Goal: Task Accomplishment & Management: Manage account settings

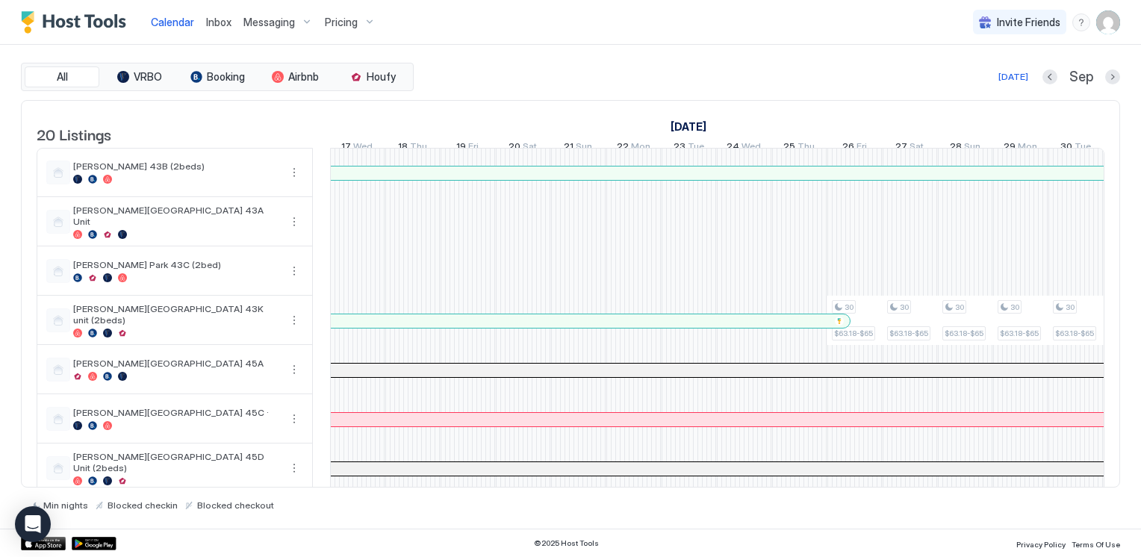
scroll to position [224, 0]
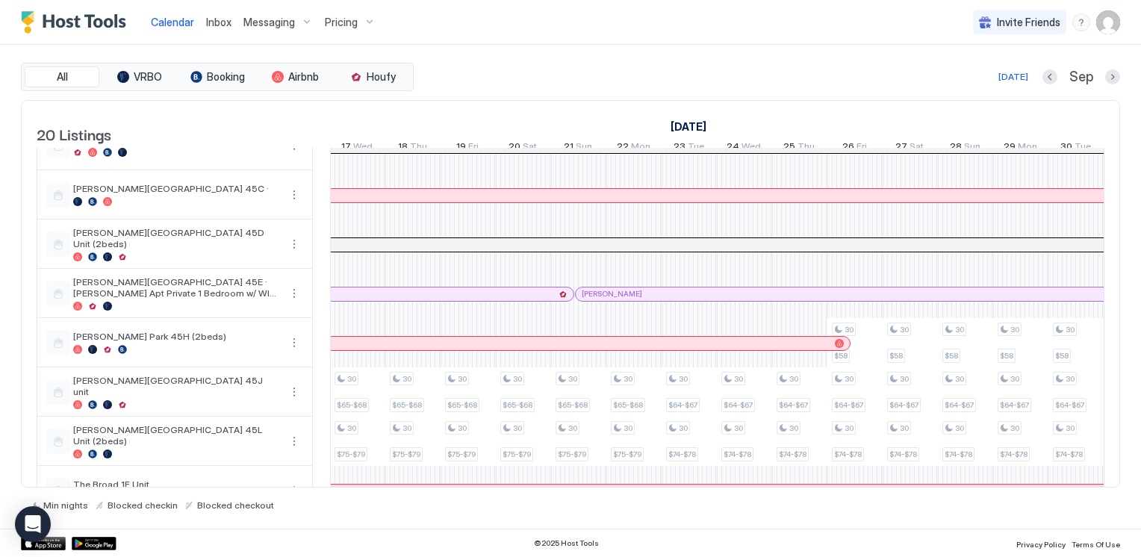
click at [366, 19] on div "Pricing" at bounding box center [350, 22] width 63 height 25
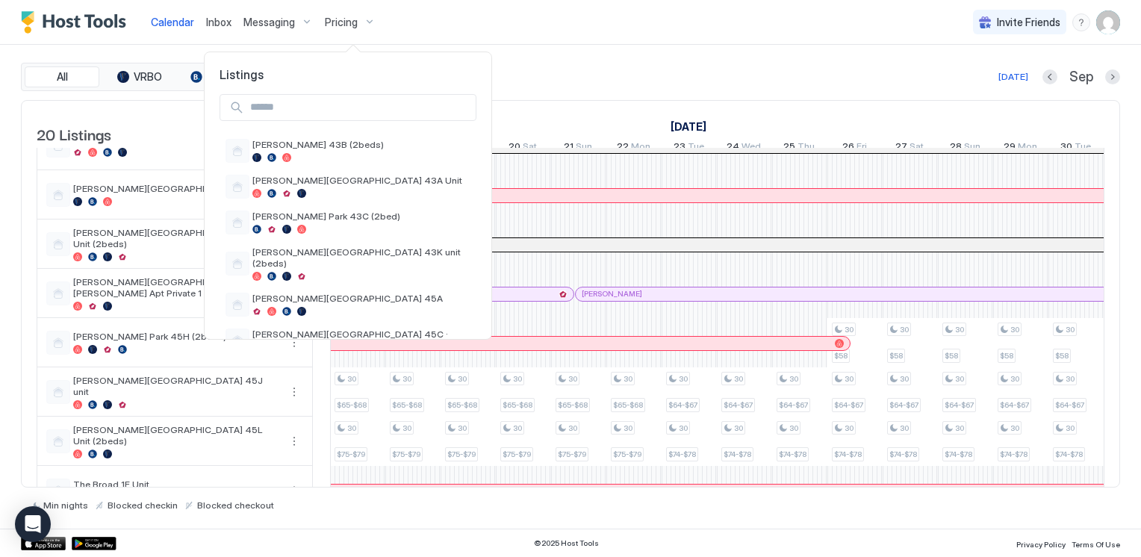
click at [298, 99] on input "Input Field" at bounding box center [359, 107] width 231 height 25
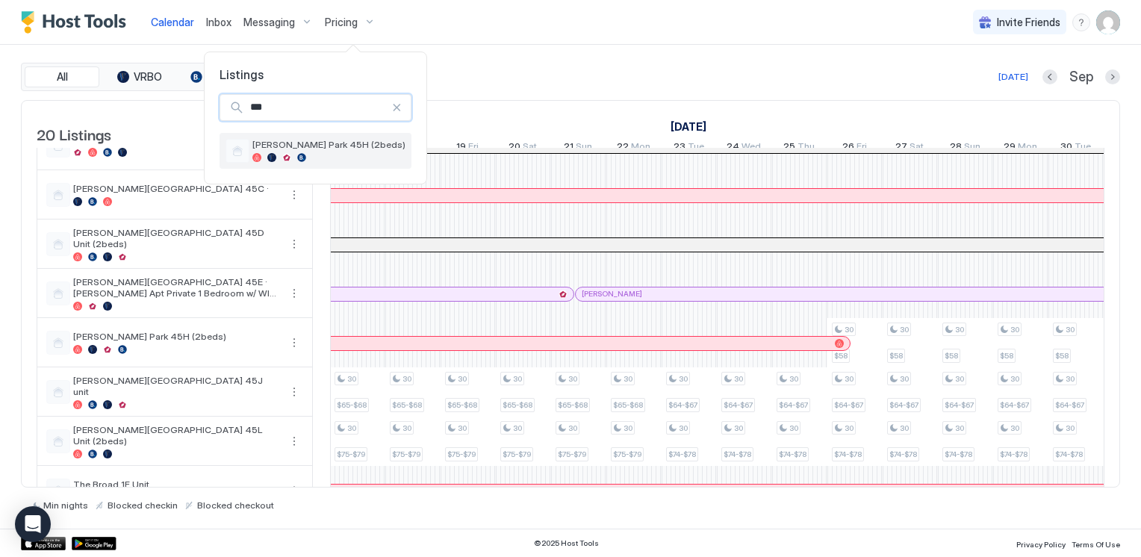
type input "***"
click at [293, 141] on span "[PERSON_NAME] Park 45H (2beds)" at bounding box center [328, 144] width 153 height 11
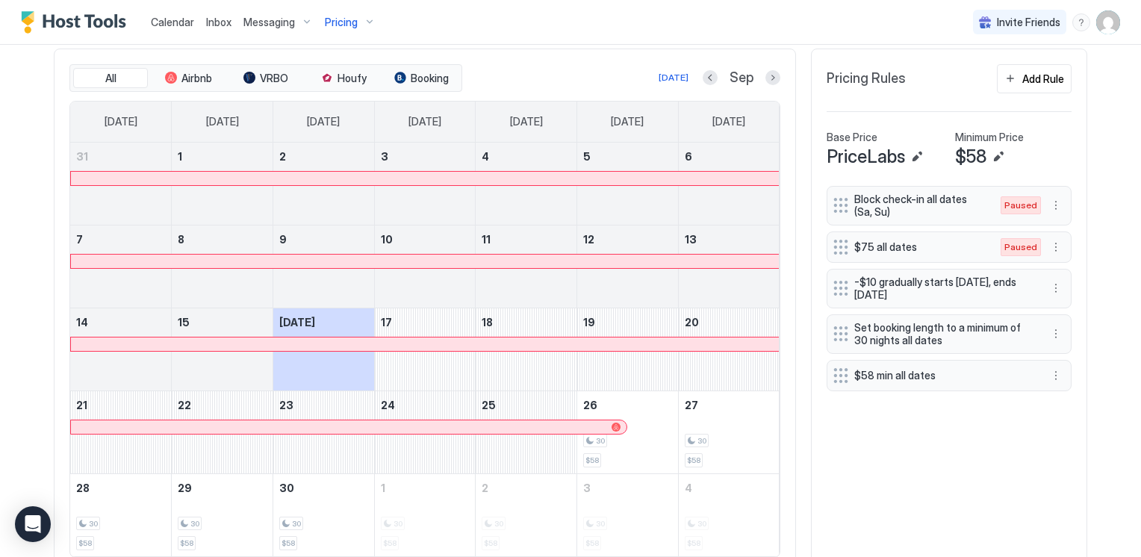
scroll to position [507, 0]
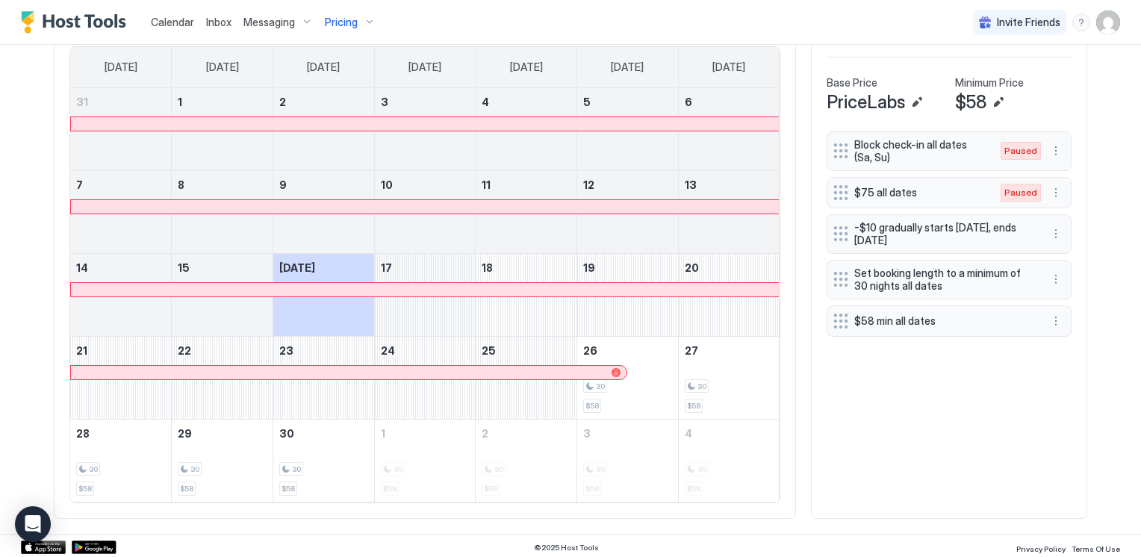
click at [396, 306] on div "September 17, 2025" at bounding box center [425, 295] width 101 height 82
click at [720, 393] on div "30 $58" at bounding box center [728, 378] width 89 height 70
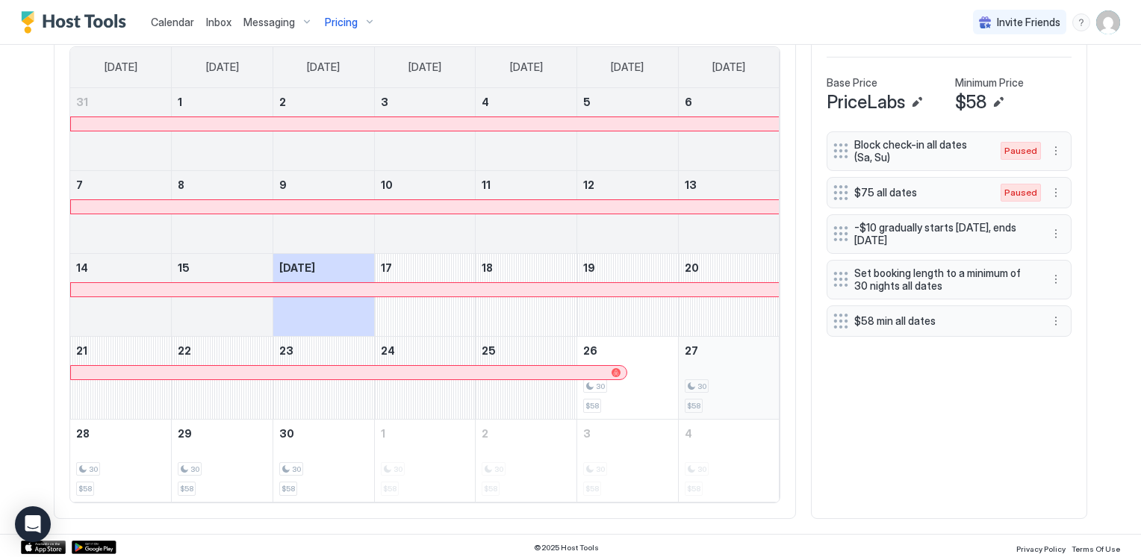
click at [720, 393] on div "30 $58" at bounding box center [728, 378] width 89 height 70
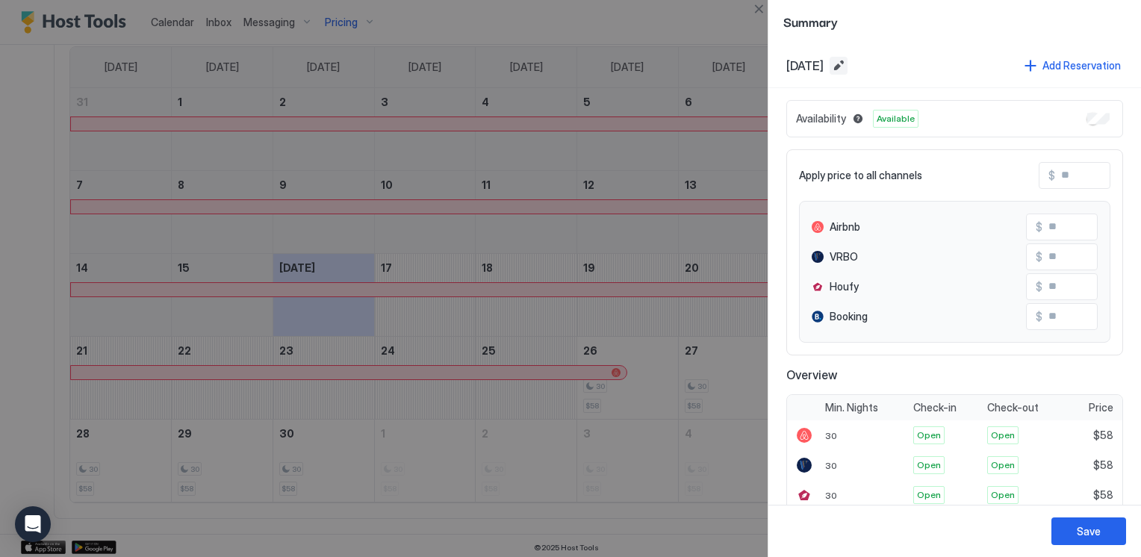
click at [847, 63] on button "Edit date range" at bounding box center [838, 66] width 18 height 18
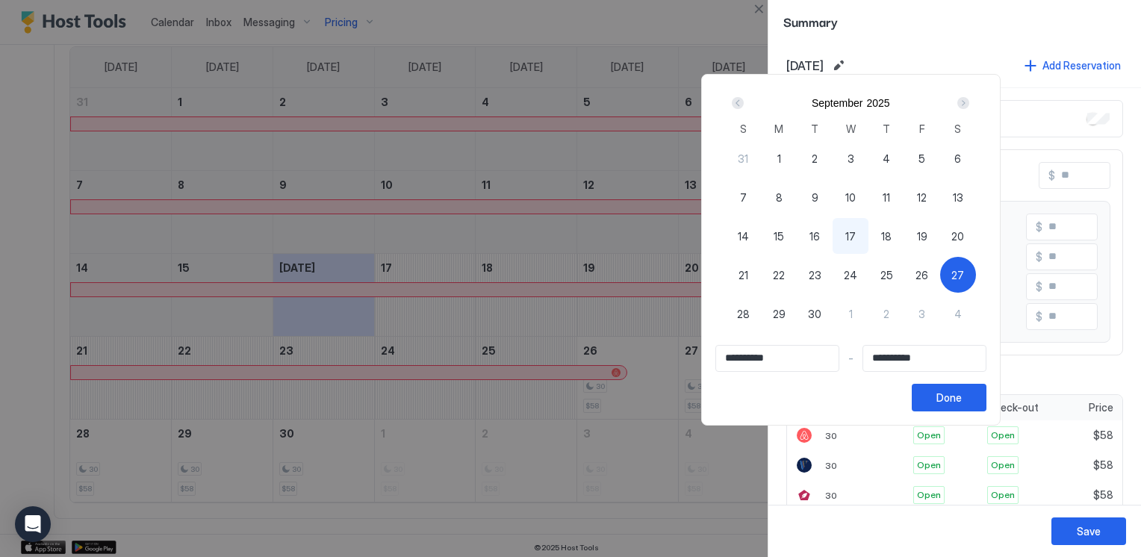
click at [855, 234] on span "17" at bounding box center [850, 236] width 10 height 16
type input "**********"
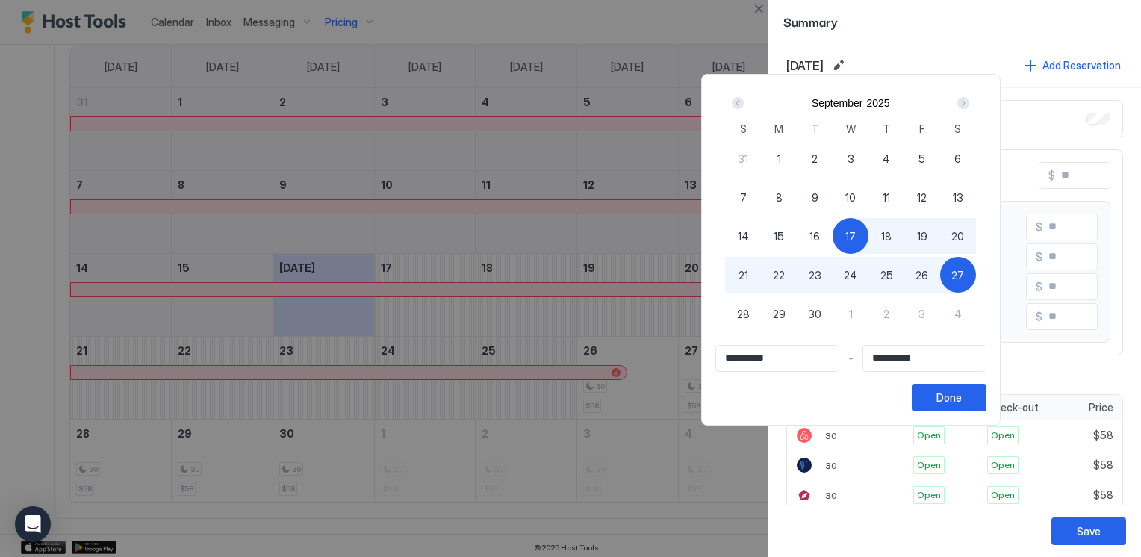
click at [855, 234] on span "17" at bounding box center [850, 236] width 10 height 16
type input "**********"
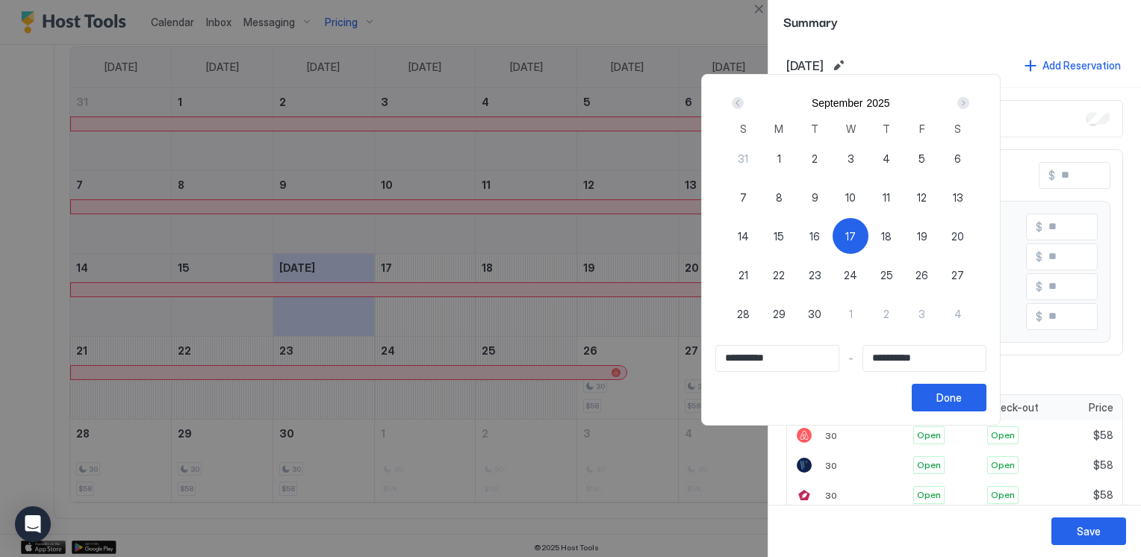
click at [964, 272] on span "27" at bounding box center [957, 275] width 13 height 16
type input "**********"
click at [855, 229] on span "17" at bounding box center [850, 236] width 10 height 16
type input "**********"
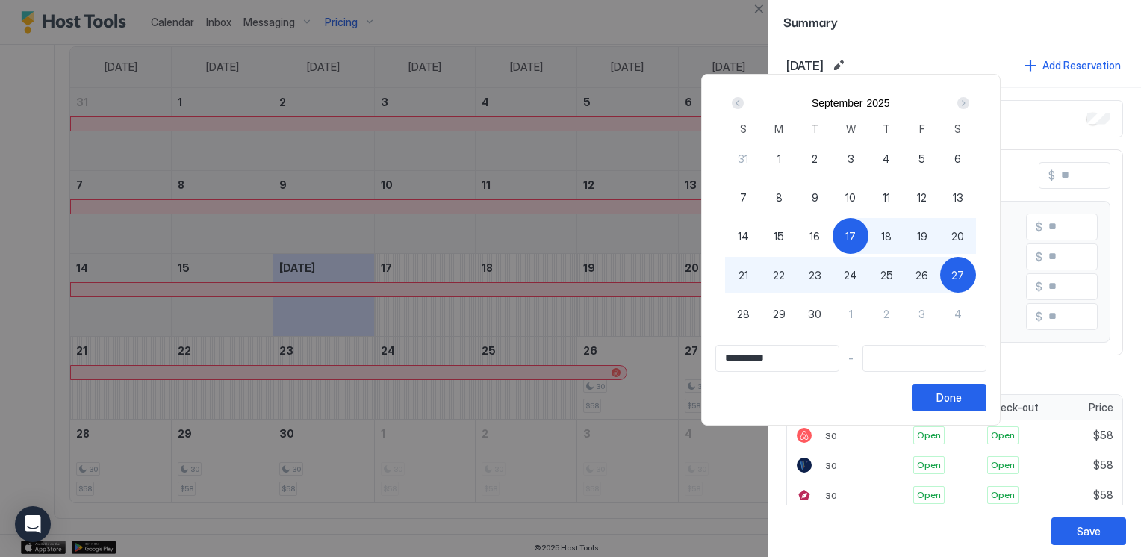
click at [976, 272] on div "27" at bounding box center [958, 275] width 36 height 36
type input "**********"
click at [961, 392] on div "Done" at bounding box center [948, 398] width 25 height 16
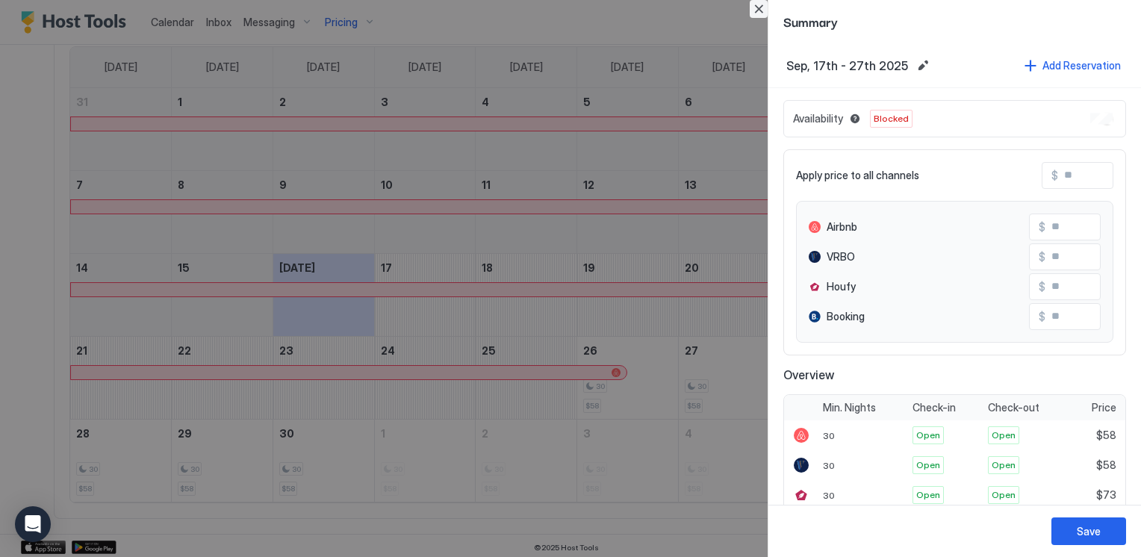
click at [761, 7] on button "Close" at bounding box center [758, 9] width 18 height 18
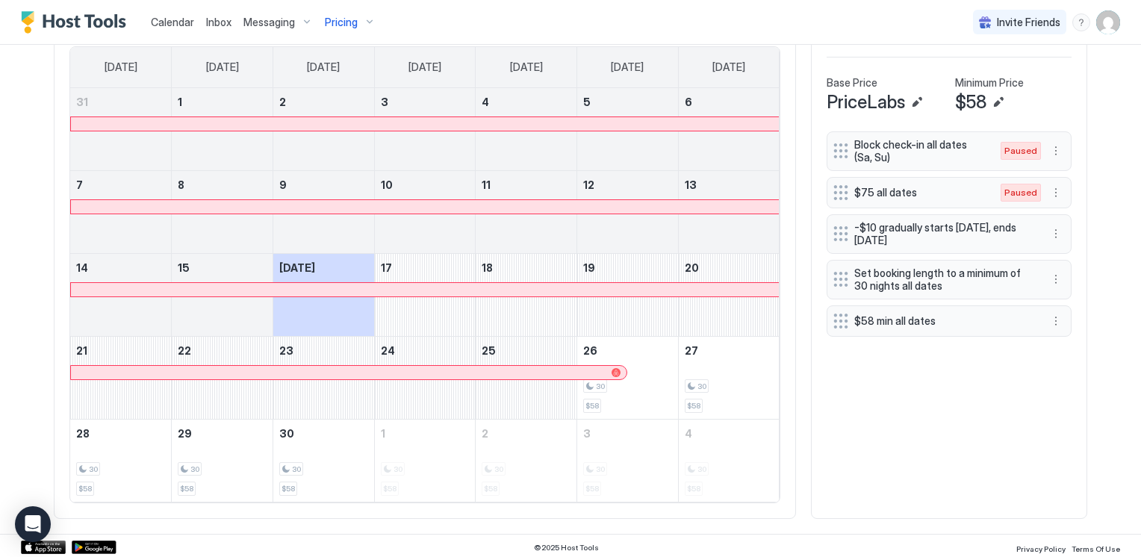
click at [973, 434] on div "Block check-in all dates (Sa, Su) Paused $75 all dates Paused -$10 gradually st…" at bounding box center [948, 317] width 245 height 372
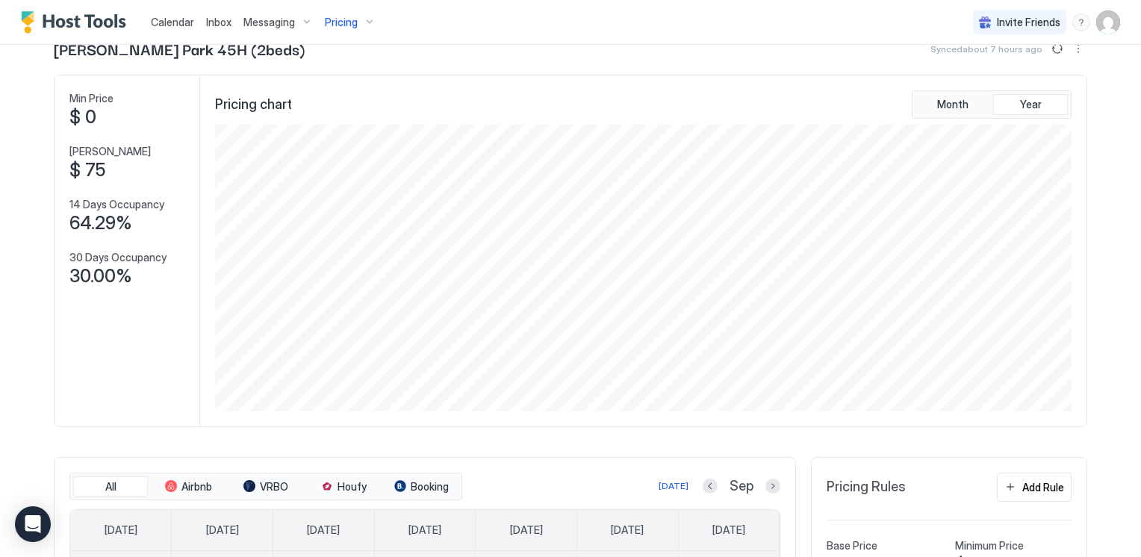
scroll to position [0, 0]
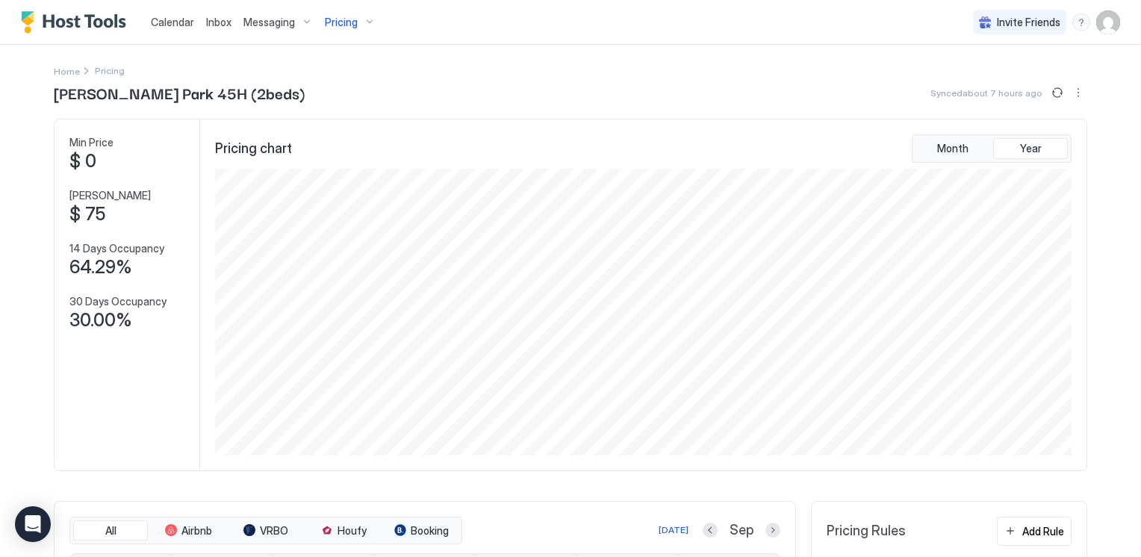
click at [1103, 28] on img "User profile" at bounding box center [1108, 22] width 24 height 24
click at [964, 82] on span "Settings" at bounding box center [962, 83] width 40 height 13
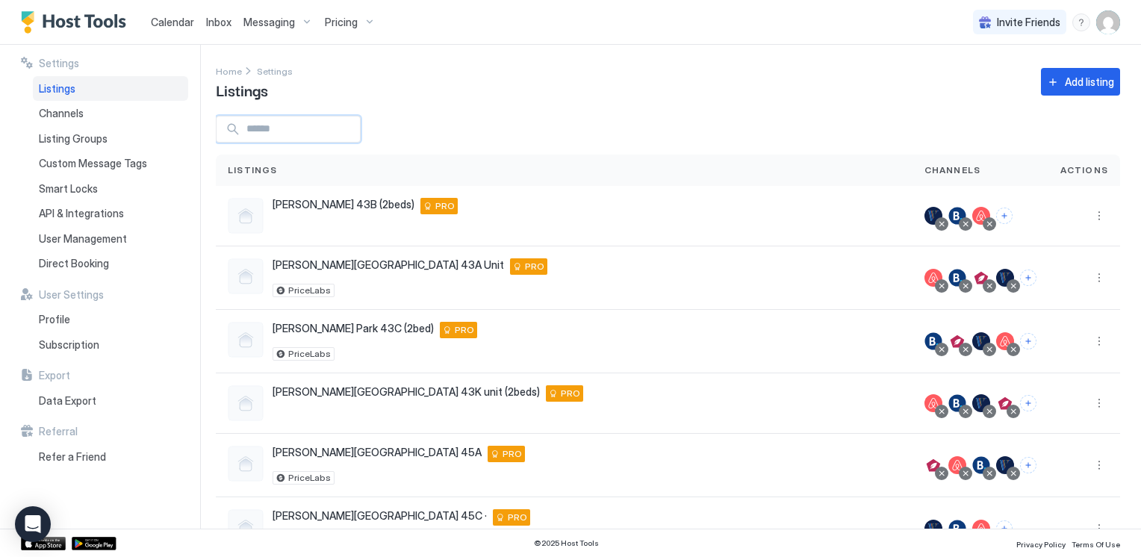
click at [349, 126] on input "Input Field" at bounding box center [299, 128] width 119 height 25
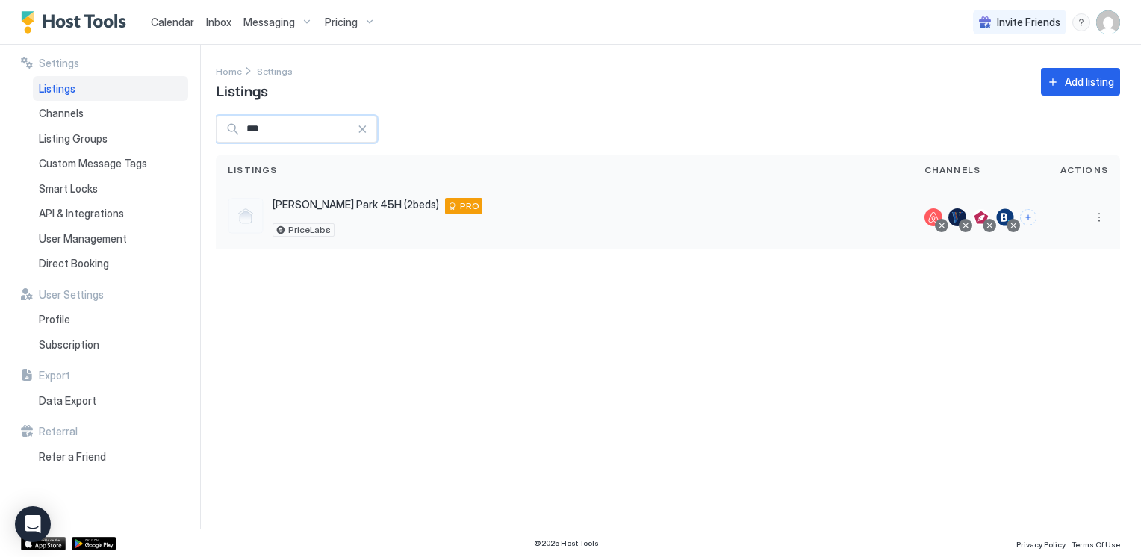
type input "***"
click at [349, 218] on div "[PERSON_NAME] Park 45H (2beds) [STREET_ADDRESS] PRO PriceLabs" at bounding box center [377, 217] width 210 height 39
click at [945, 225] on div at bounding box center [941, 225] width 7 height 7
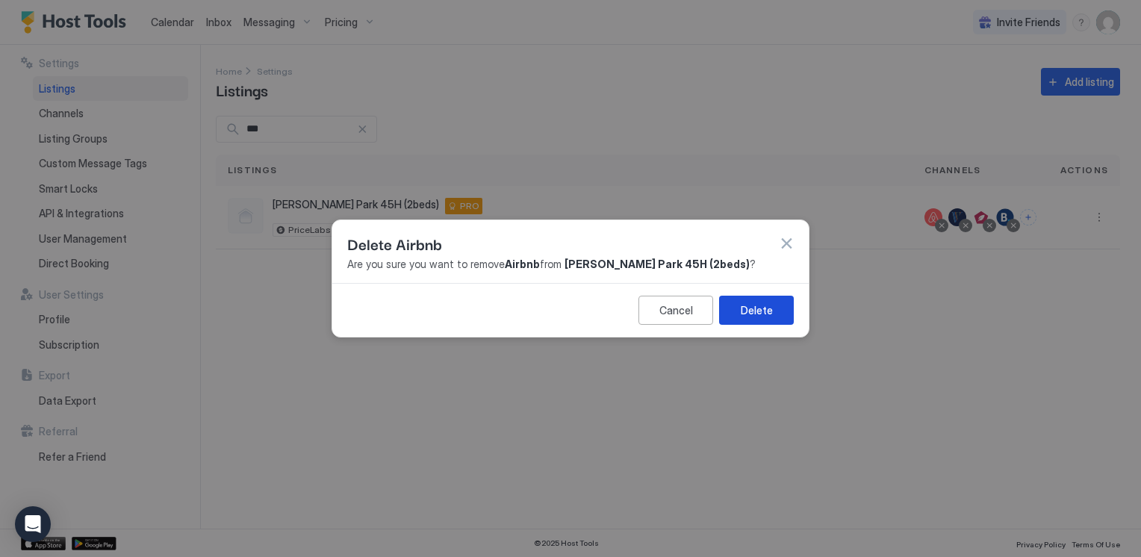
click at [749, 307] on div "Delete" at bounding box center [756, 310] width 32 height 16
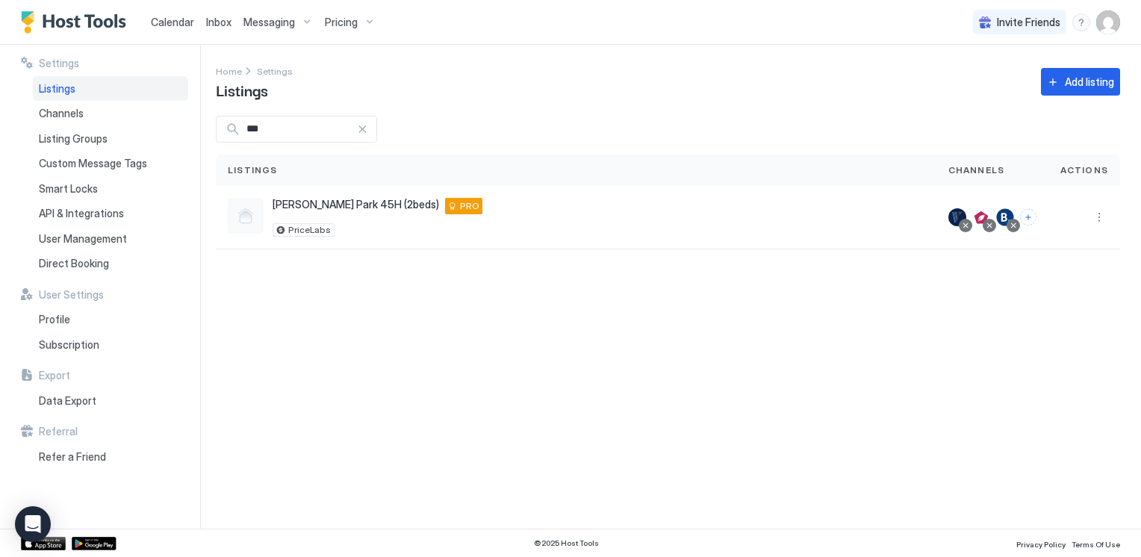
click at [695, 346] on div "Settings Home Settings Listings Add listing *** Listings Channels Actions [PERS…" at bounding box center [678, 287] width 925 height 484
click at [1109, 16] on img "User profile" at bounding box center [1108, 22] width 24 height 24
click at [373, 16] on div at bounding box center [570, 278] width 1141 height 557
click at [364, 24] on div "Pricing" at bounding box center [350, 22] width 63 height 25
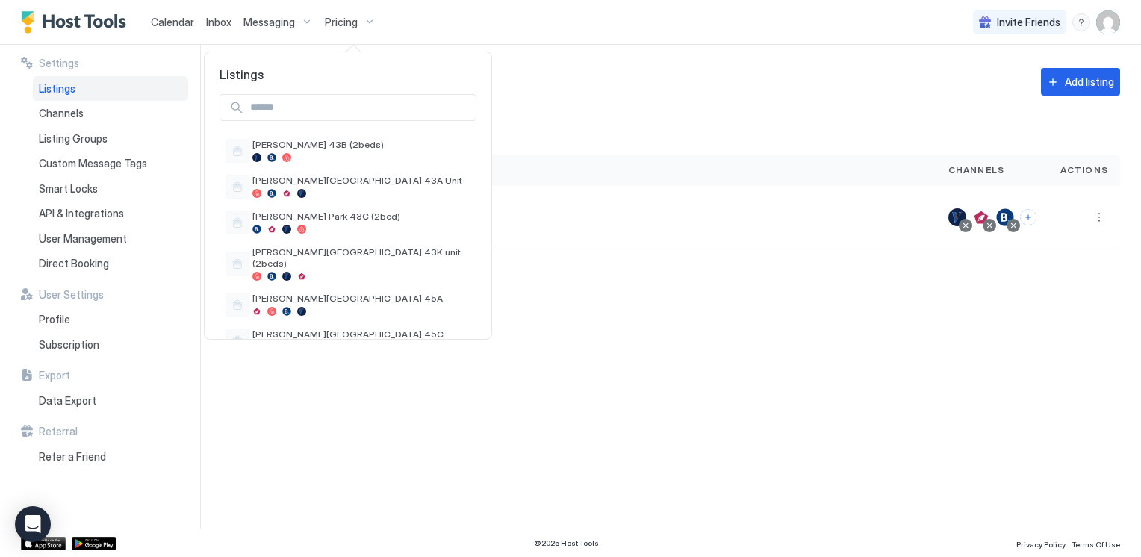
click at [263, 106] on input "Input Field" at bounding box center [359, 107] width 231 height 25
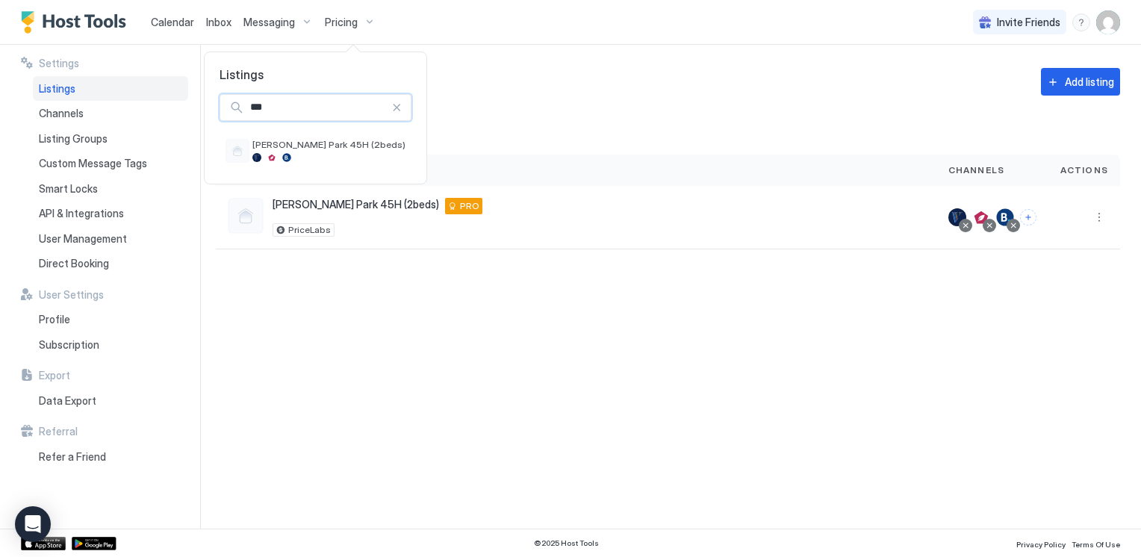
type input "***"
click at [329, 202] on div at bounding box center [570, 278] width 1141 height 557
click at [291, 127] on input "***" at bounding box center [298, 128] width 116 height 25
click at [346, 10] on div "Pricing" at bounding box center [350, 22] width 63 height 25
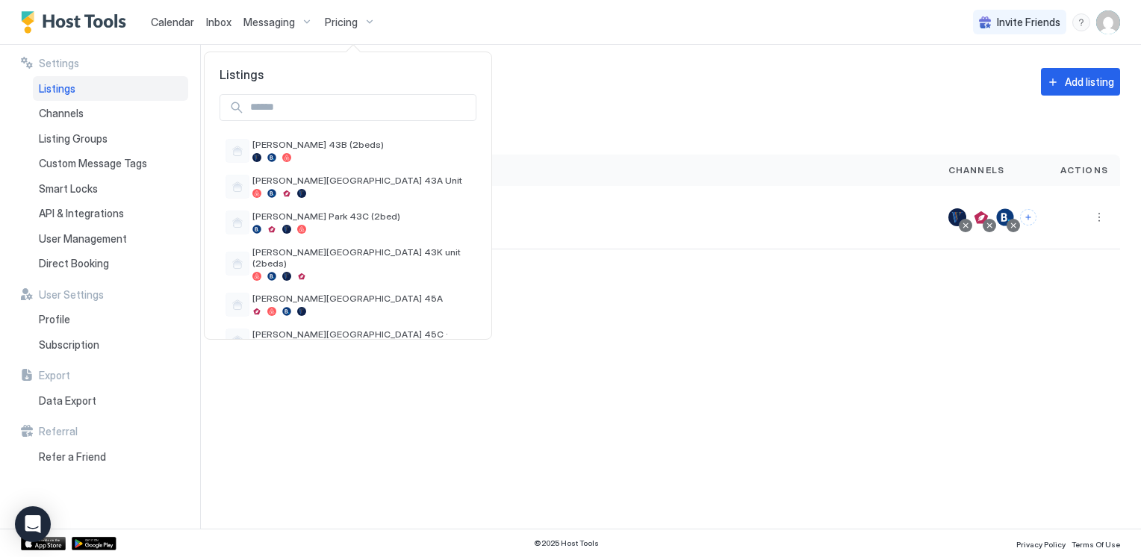
click at [308, 115] on input "Input Field" at bounding box center [359, 107] width 231 height 25
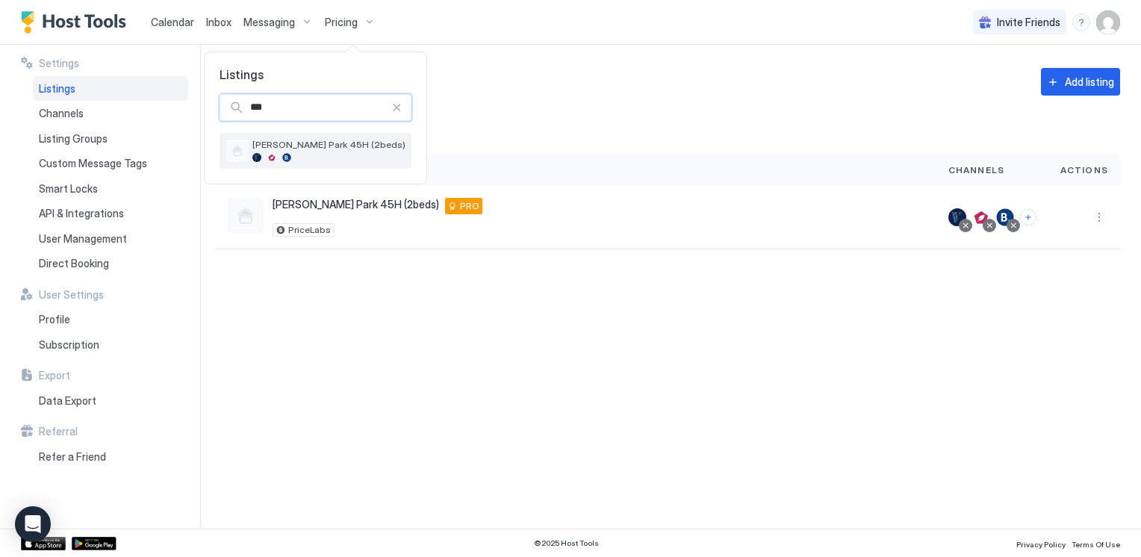
type input "***"
click at [331, 146] on span "[PERSON_NAME] Park 45H (2beds)" at bounding box center [328, 144] width 153 height 11
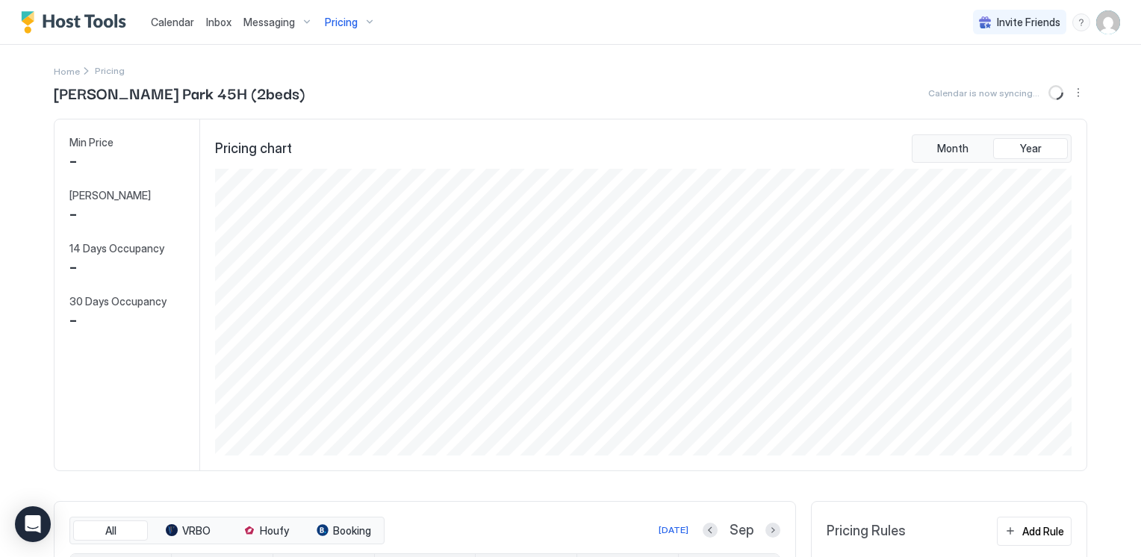
scroll to position [287, 860]
click at [719, 82] on div "[PERSON_NAME] Park 45H (2beds) Synced about 7 hours ago" at bounding box center [570, 92] width 1033 height 22
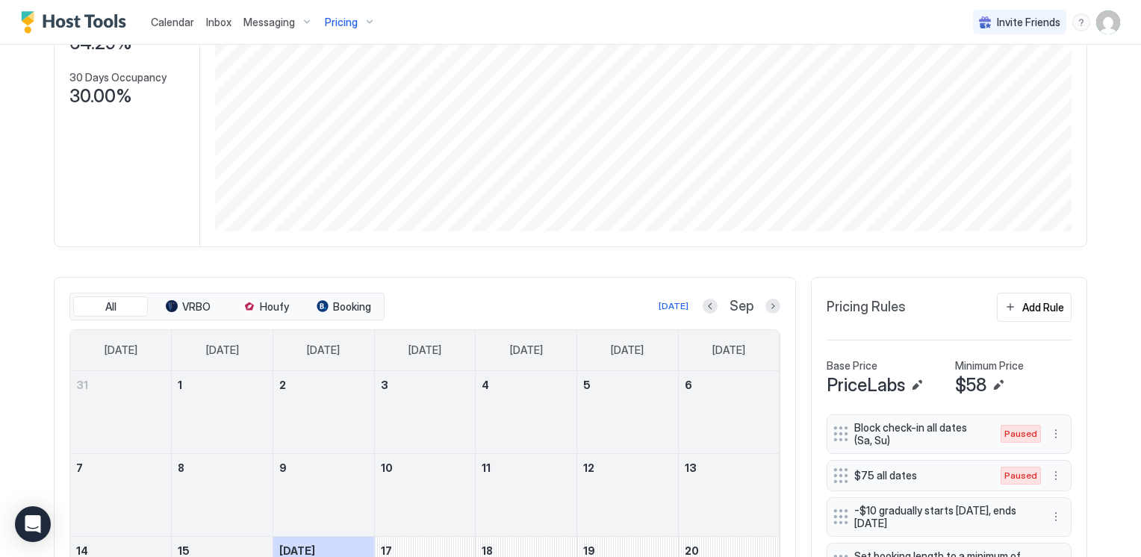
scroll to position [448, 0]
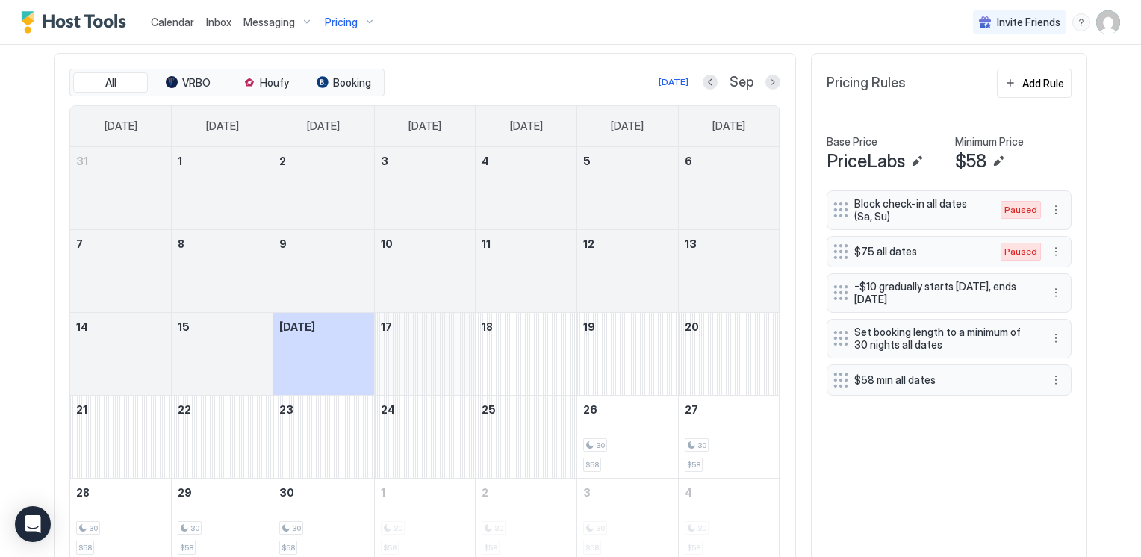
click at [406, 348] on div "September 17, 2025" at bounding box center [425, 354] width 101 height 82
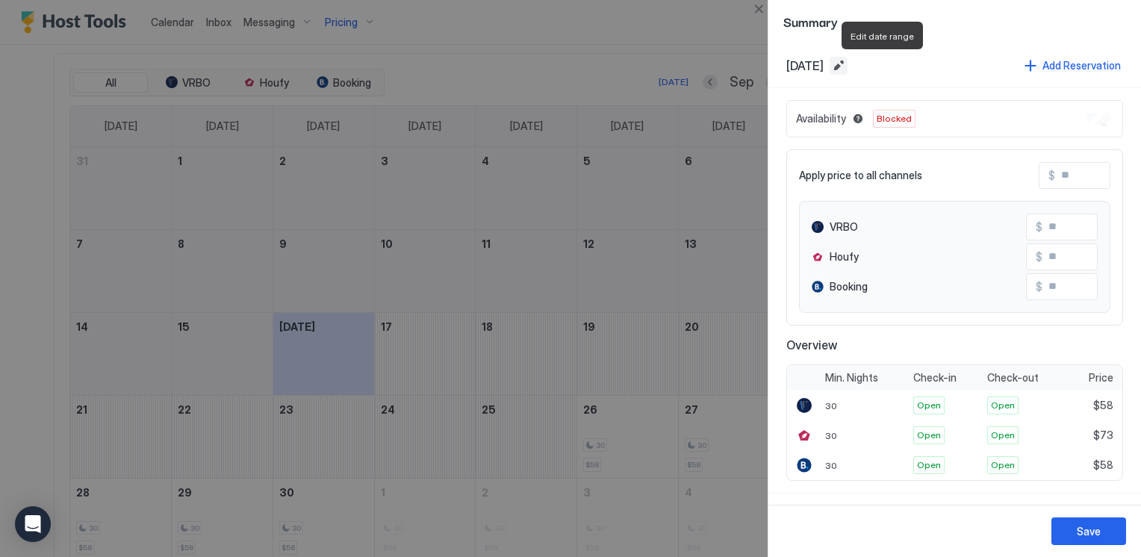
click at [847, 62] on button "Edit date range" at bounding box center [838, 66] width 18 height 18
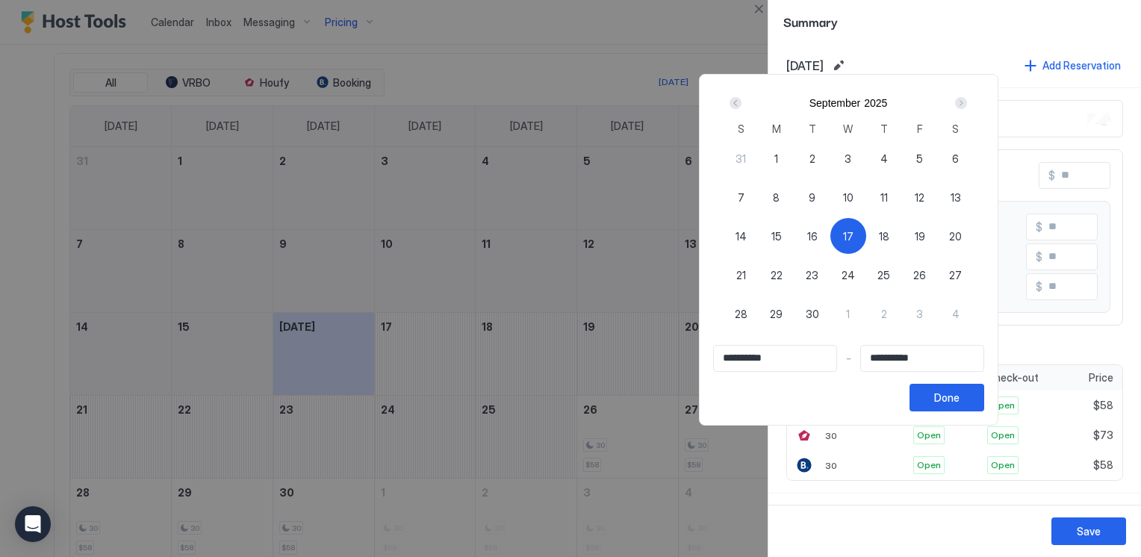
click at [961, 277] on span "27" at bounding box center [955, 275] width 13 height 16
type input "**********"
click at [853, 234] on span "17" at bounding box center [848, 236] width 10 height 16
type input "**********"
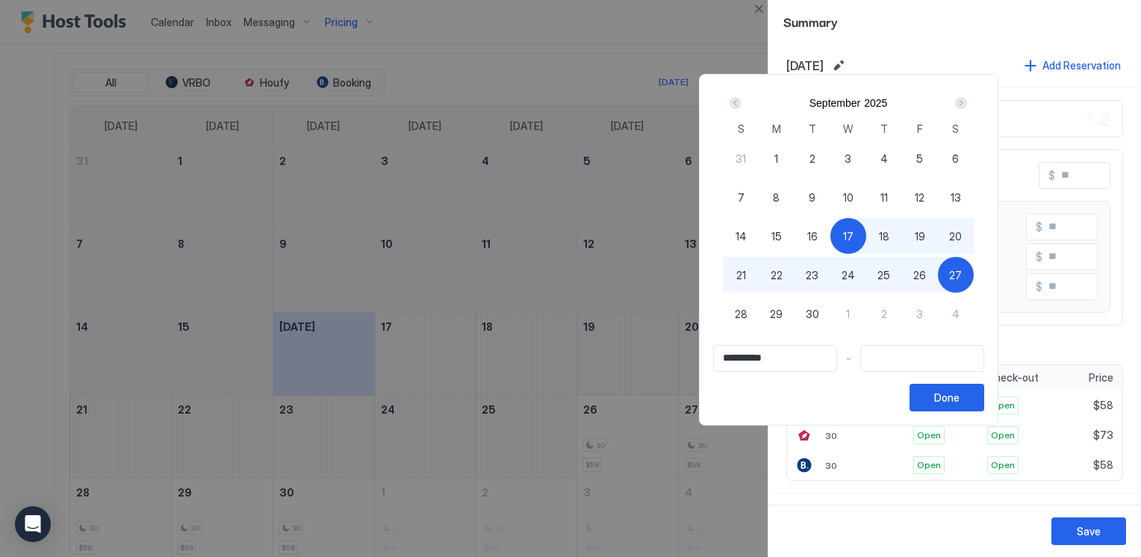
click at [961, 278] on span "27" at bounding box center [955, 275] width 13 height 16
type input "**********"
drag, startPoint x: 1014, startPoint y: 393, endPoint x: 1026, endPoint y: 339, distance: 55.8
click at [959, 393] on div "Done" at bounding box center [946, 398] width 25 height 16
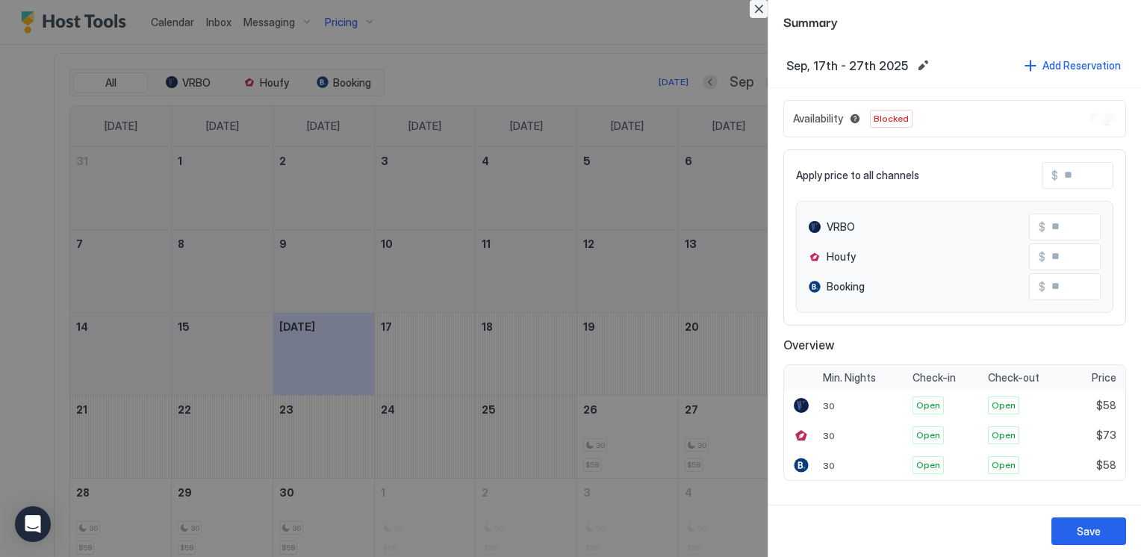
click at [761, 12] on button "Close" at bounding box center [758, 9] width 18 height 18
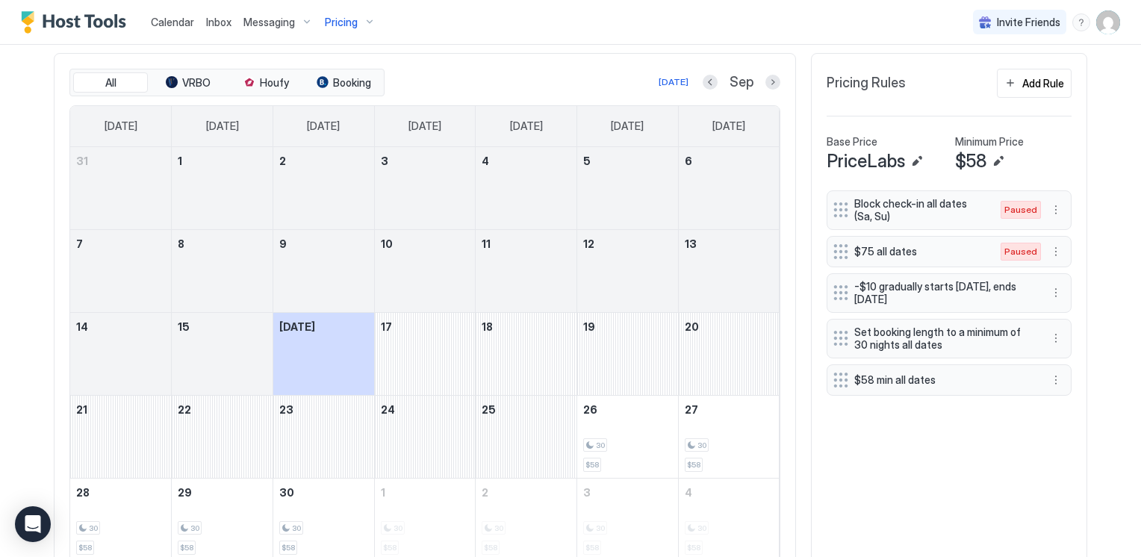
click at [664, 22] on div "Calendar Inbox Messaging Pricing Invite Friends CL" at bounding box center [570, 22] width 1141 height 45
click at [177, 25] on span "Calendar" at bounding box center [172, 22] width 43 height 13
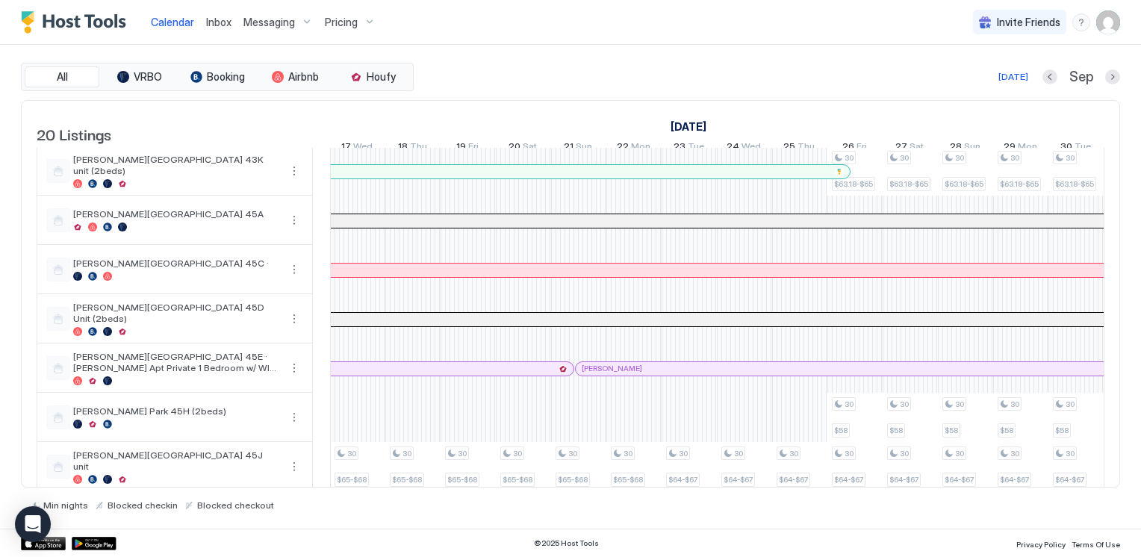
scroll to position [224, 0]
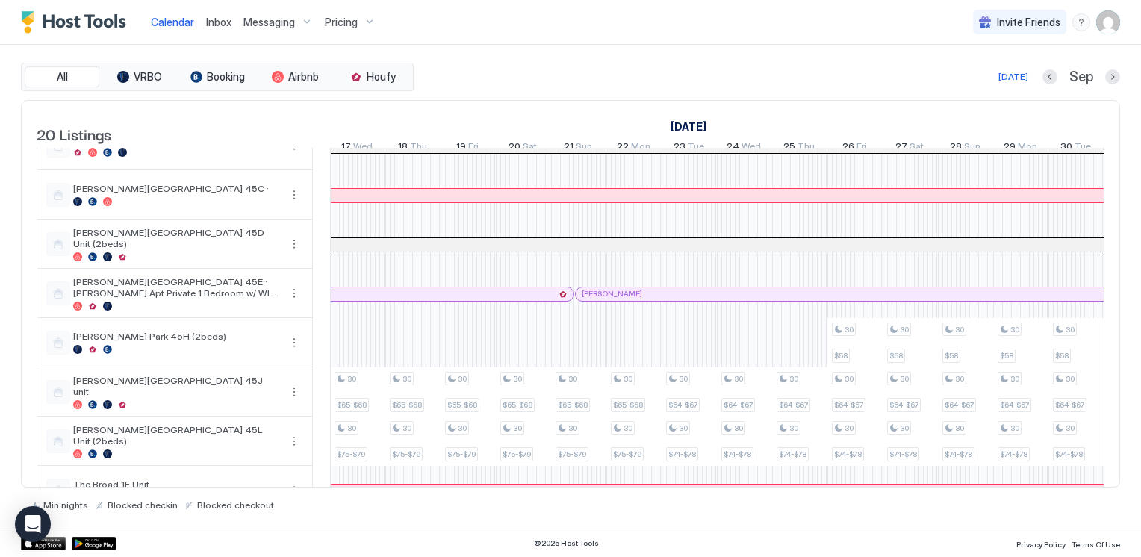
click at [372, 355] on div "30 $65-$68 30 $75-$79 30 $65-$68 30 $75-$79 30 $65-$68 30 $75-$79 30 $65-$68 30…" at bounding box center [992, 417] width 2983 height 985
click at [372, 355] on div at bounding box center [357, 342] width 55 height 49
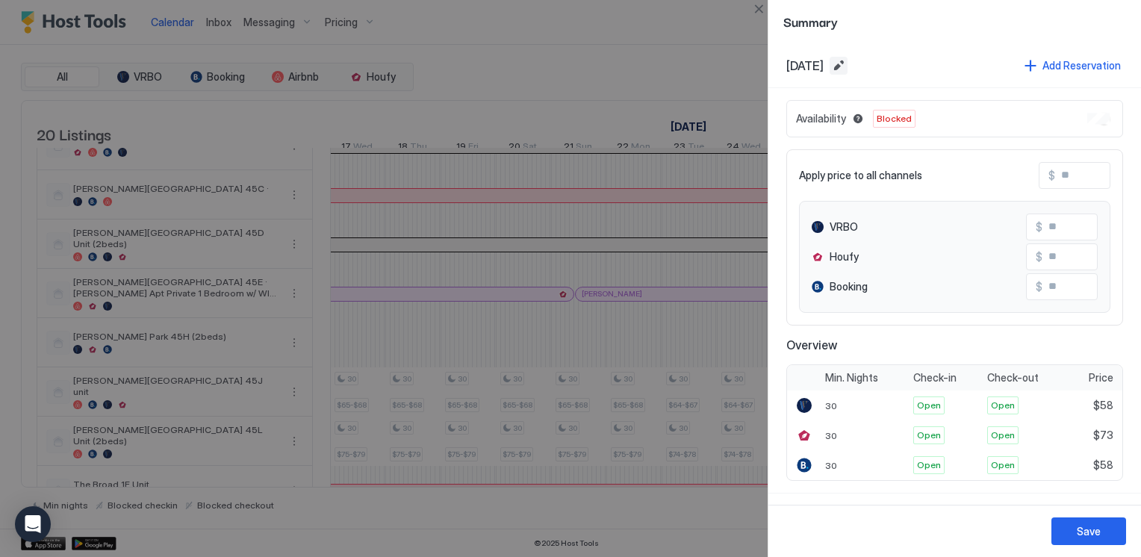
click at [847, 63] on button "Edit date range" at bounding box center [838, 66] width 18 height 18
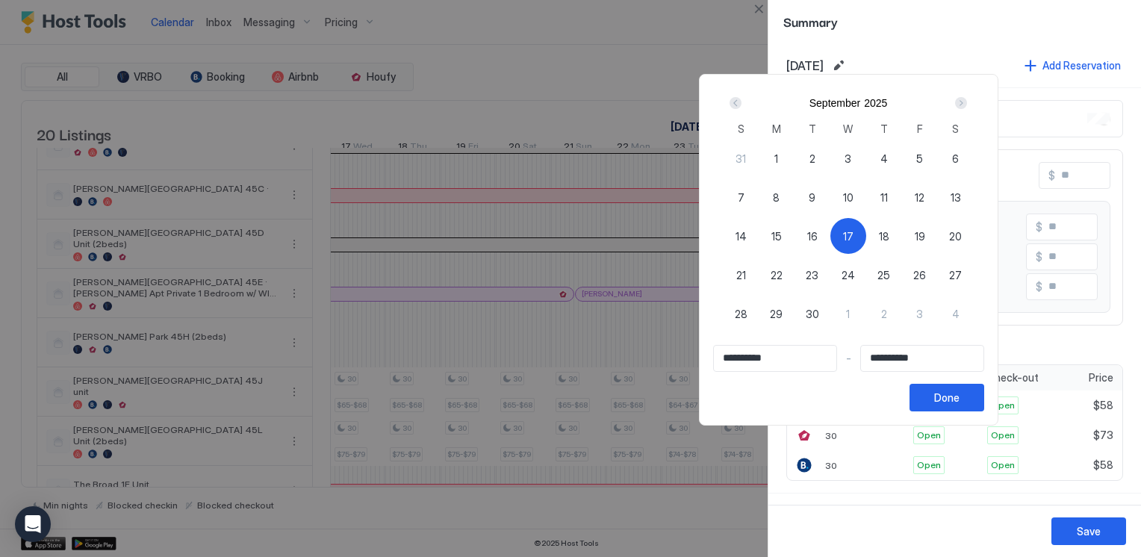
click at [973, 281] on div "27" at bounding box center [956, 275] width 36 height 36
type input "**********"
click at [853, 232] on span "17" at bounding box center [848, 236] width 10 height 16
type input "**********"
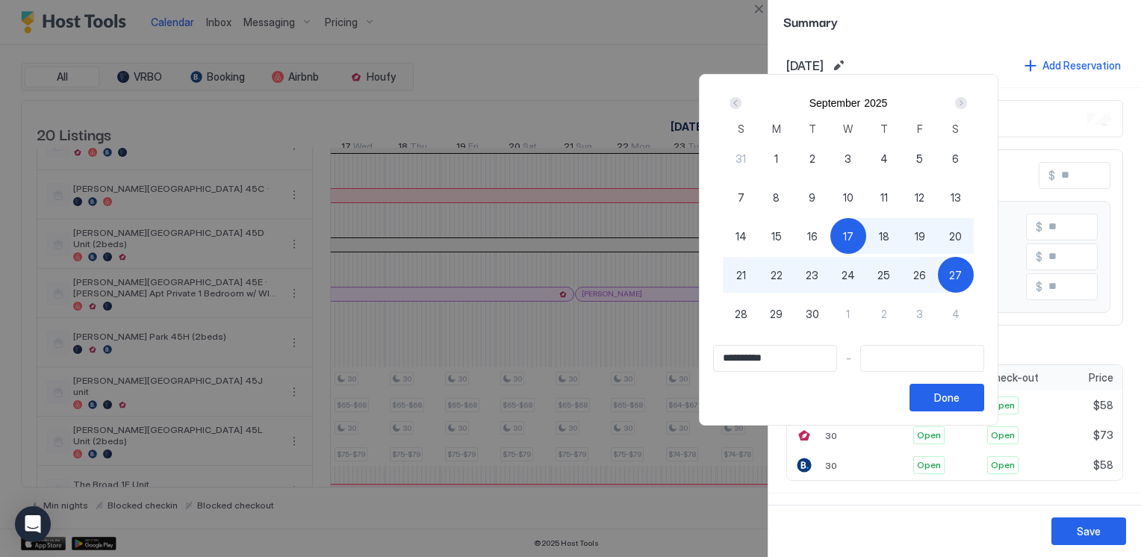
click at [961, 275] on span "27" at bounding box center [955, 275] width 13 height 16
type input "**********"
click at [959, 393] on div "Done" at bounding box center [946, 398] width 25 height 16
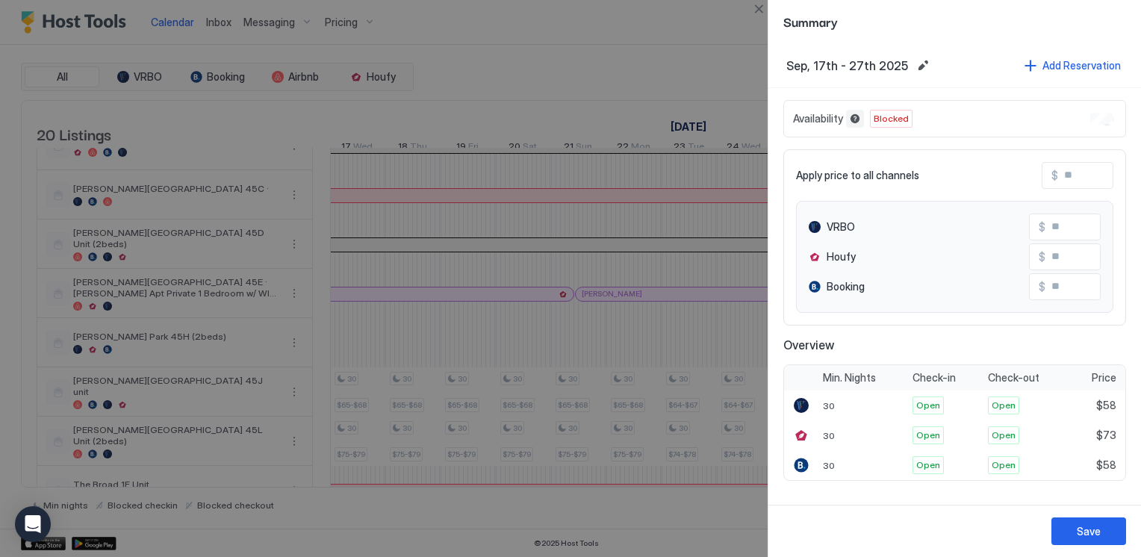
click at [855, 116] on button "Blocked dates override all pricing rules and remain unavailable until manually …" at bounding box center [855, 119] width 18 height 18
click at [890, 122] on span "Blocked" at bounding box center [890, 118] width 35 height 13
click at [196, 353] on div at bounding box center [570, 278] width 1141 height 557
click at [756, 17] on button "Close" at bounding box center [758, 9] width 18 height 18
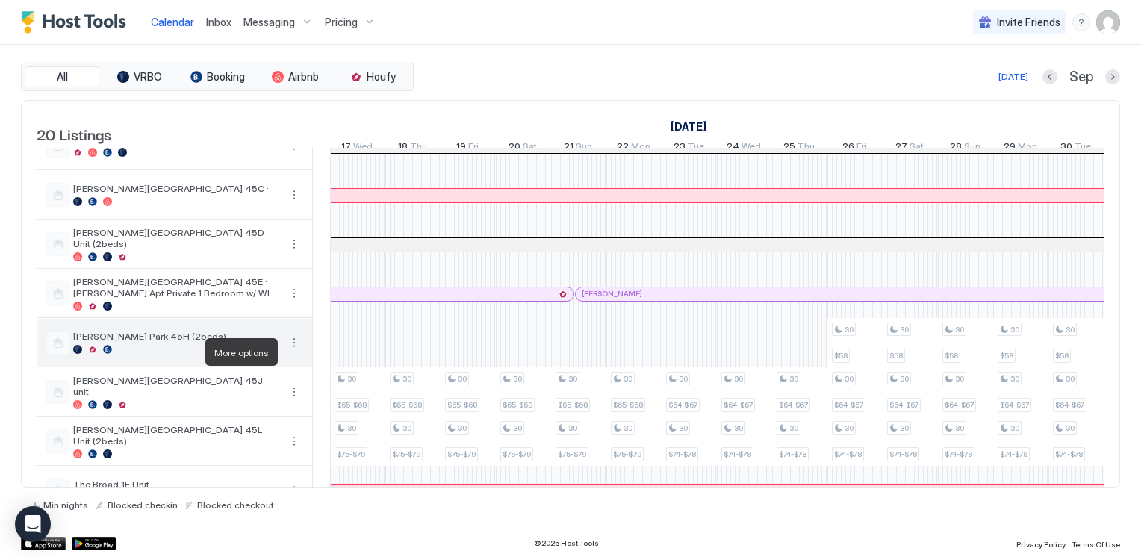
click at [293, 352] on button "More options" at bounding box center [294, 343] width 18 height 18
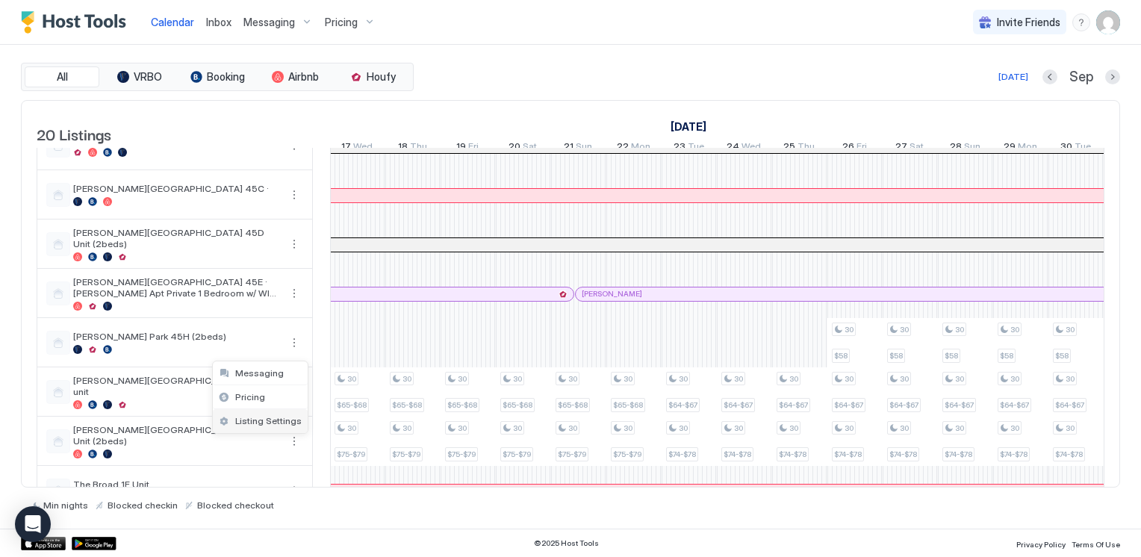
click at [258, 419] on span "Listing Settings" at bounding box center [268, 420] width 66 height 11
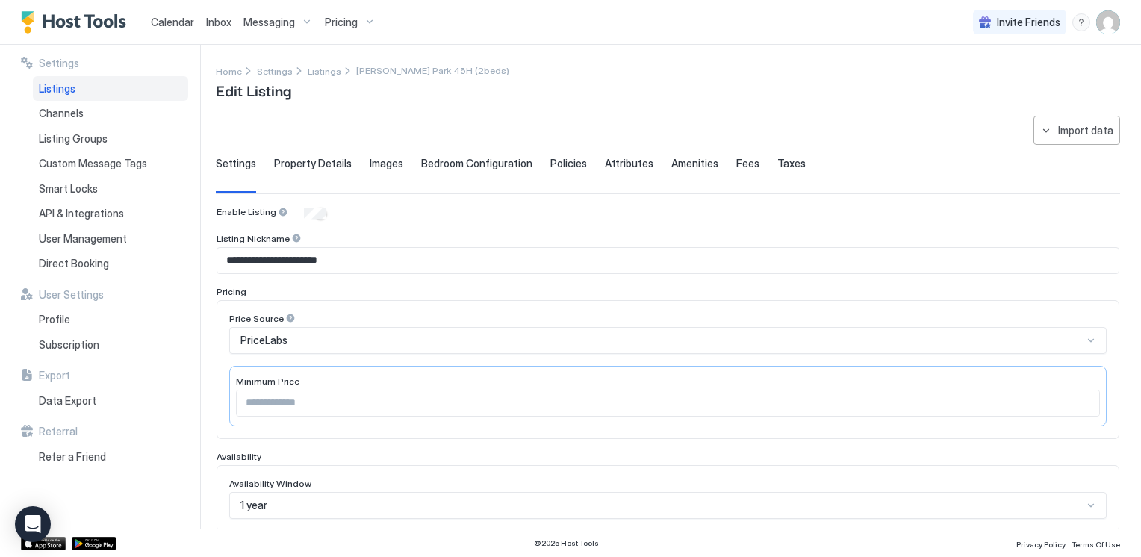
click at [319, 160] on span "Property Details" at bounding box center [313, 163] width 78 height 13
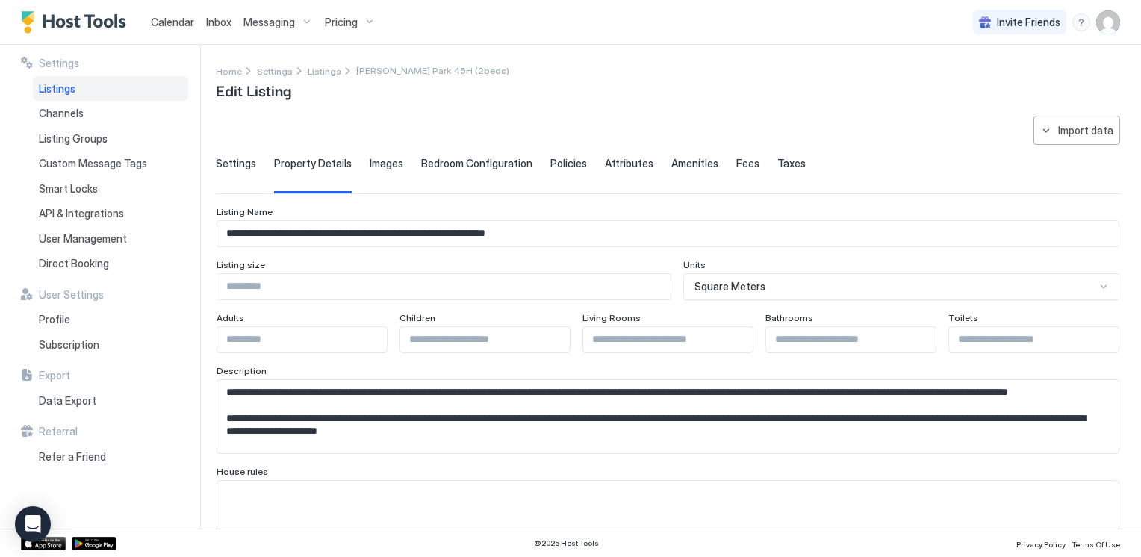
click at [387, 165] on span "Images" at bounding box center [386, 163] width 34 height 13
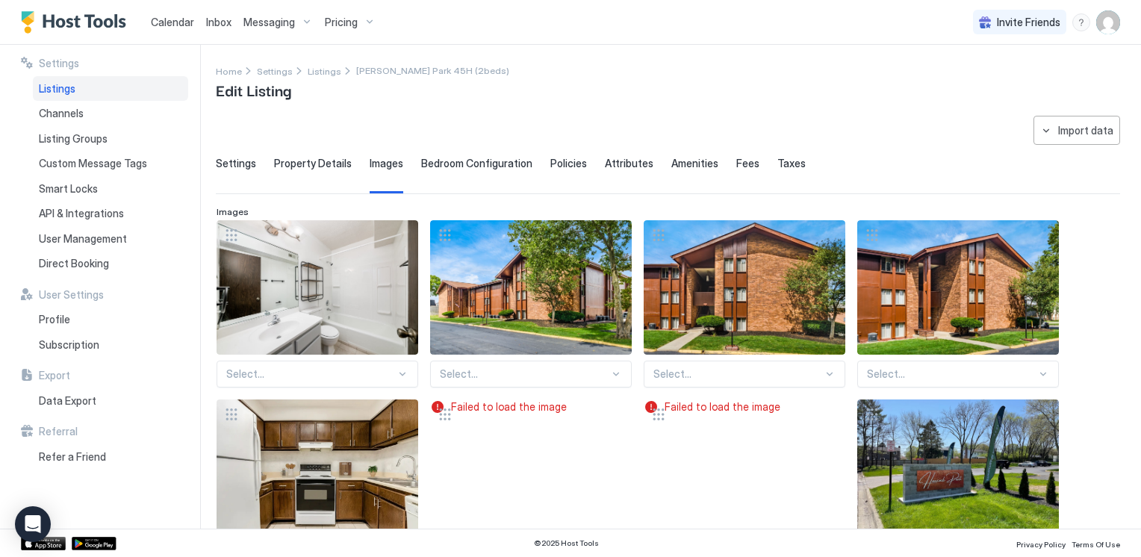
click at [448, 163] on span "Bedroom Configuration" at bounding box center [476, 163] width 111 height 13
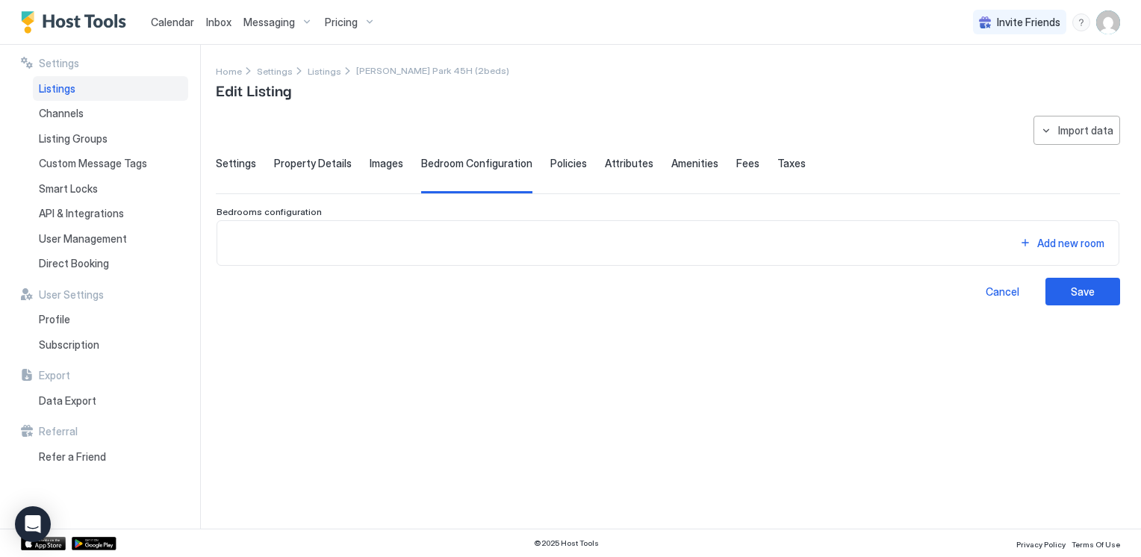
click at [562, 165] on span "Policies" at bounding box center [568, 163] width 37 height 13
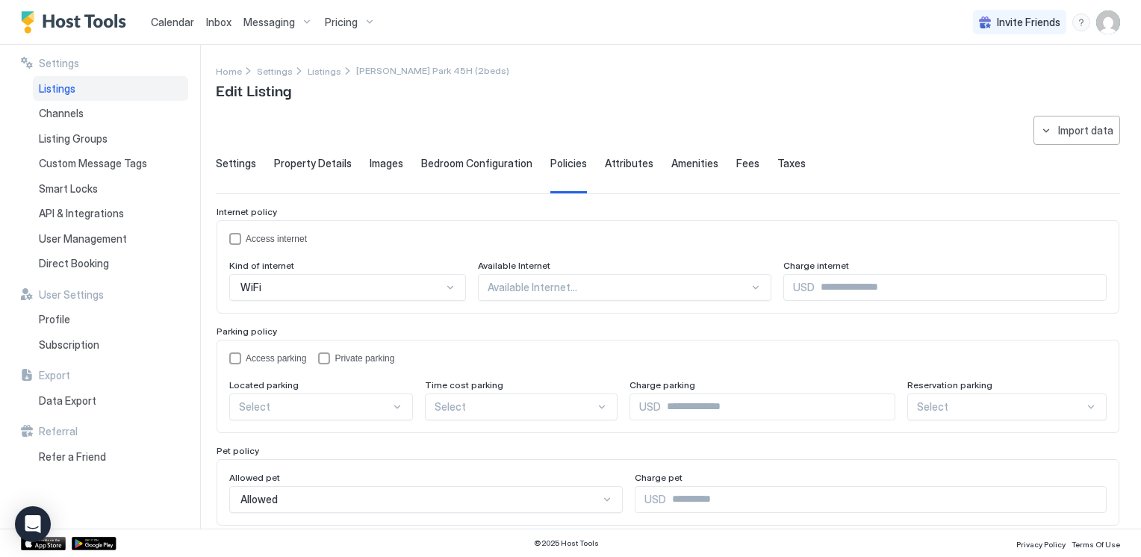
click at [616, 163] on span "Attributes" at bounding box center [629, 163] width 49 height 13
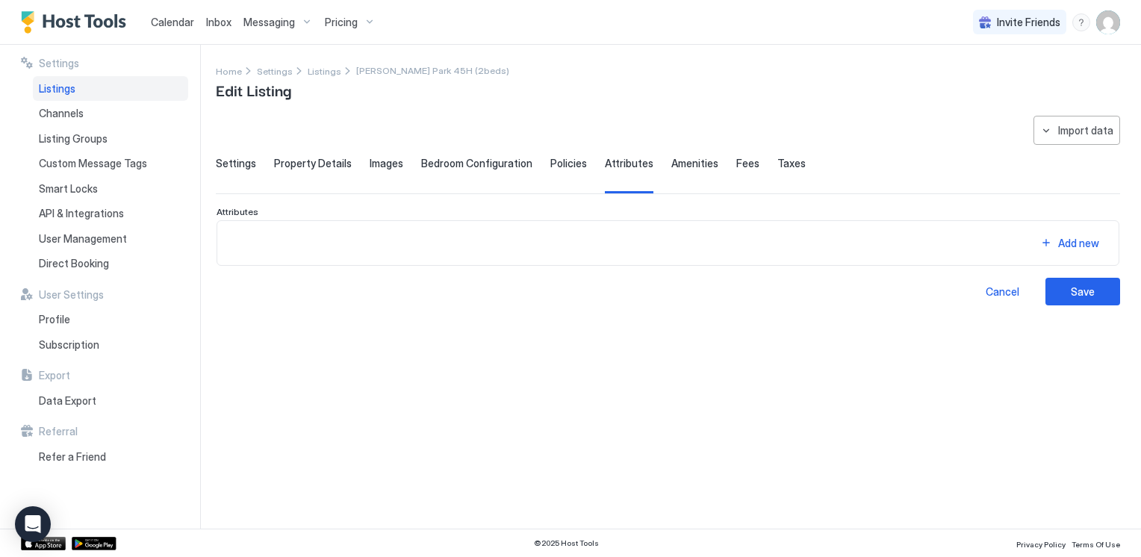
click at [671, 169] on span "Amenities" at bounding box center [694, 163] width 47 height 13
click at [617, 166] on span "Attributes" at bounding box center [629, 163] width 49 height 13
click at [550, 166] on span "Policies" at bounding box center [568, 163] width 37 height 13
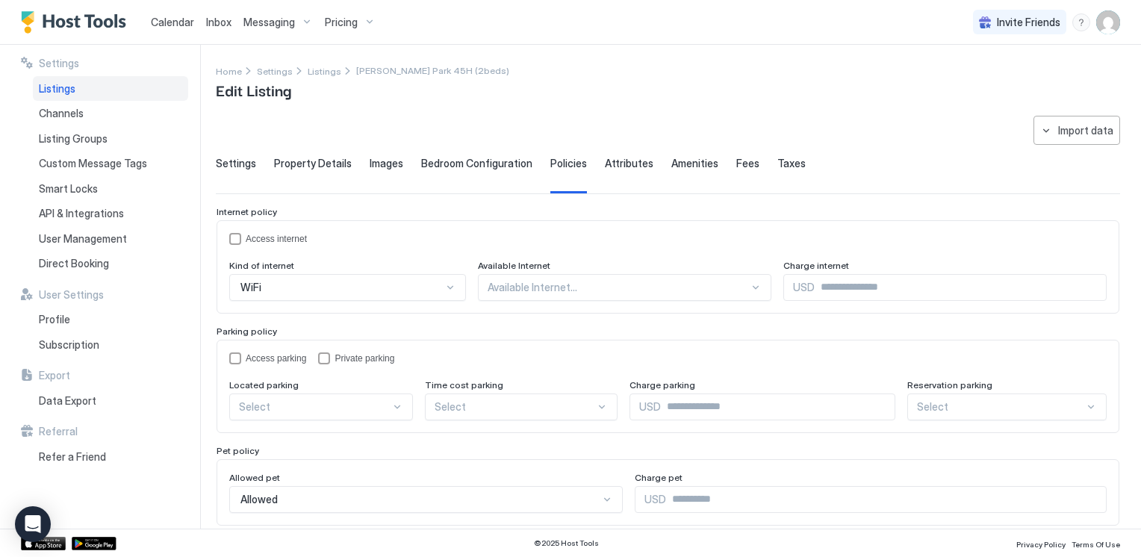
click at [451, 153] on div "**********" at bounding box center [668, 372] width 904 height 513
click at [451, 157] on span "Bedroom Configuration" at bounding box center [476, 163] width 111 height 13
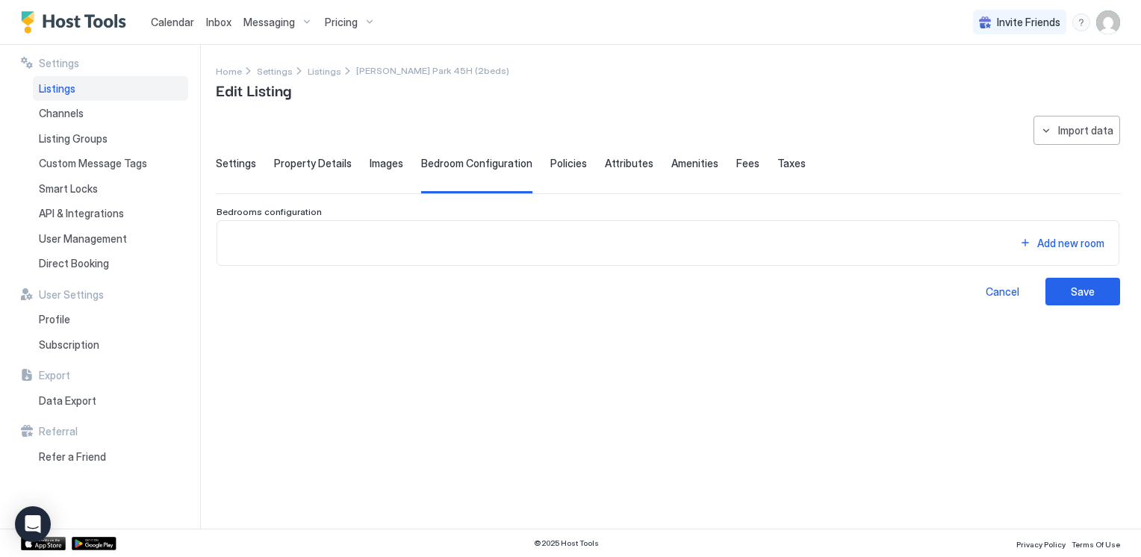
click at [369, 163] on span "Images" at bounding box center [386, 163] width 34 height 13
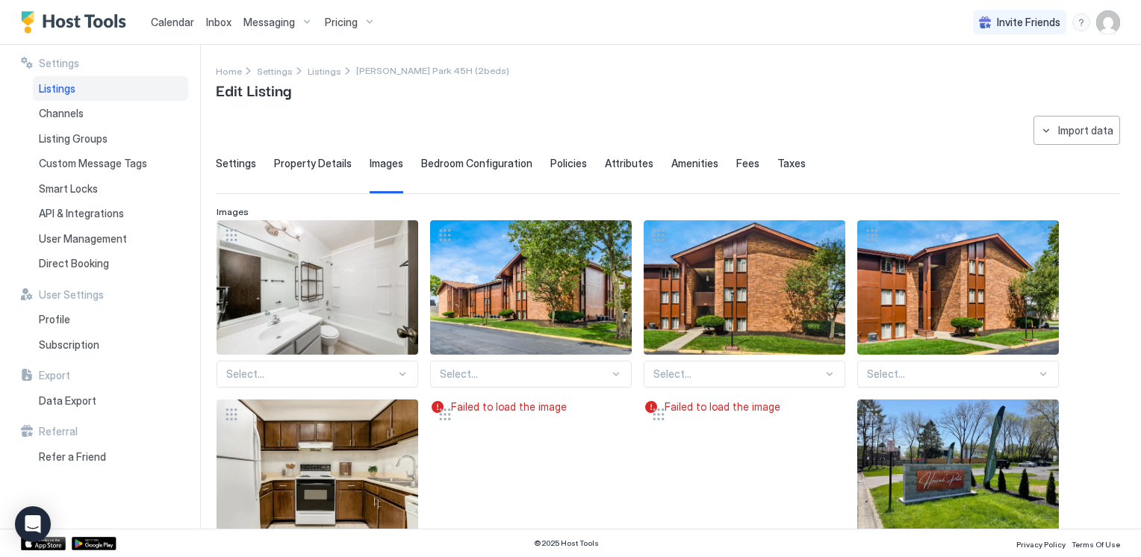
click at [325, 163] on span "Property Details" at bounding box center [313, 163] width 78 height 13
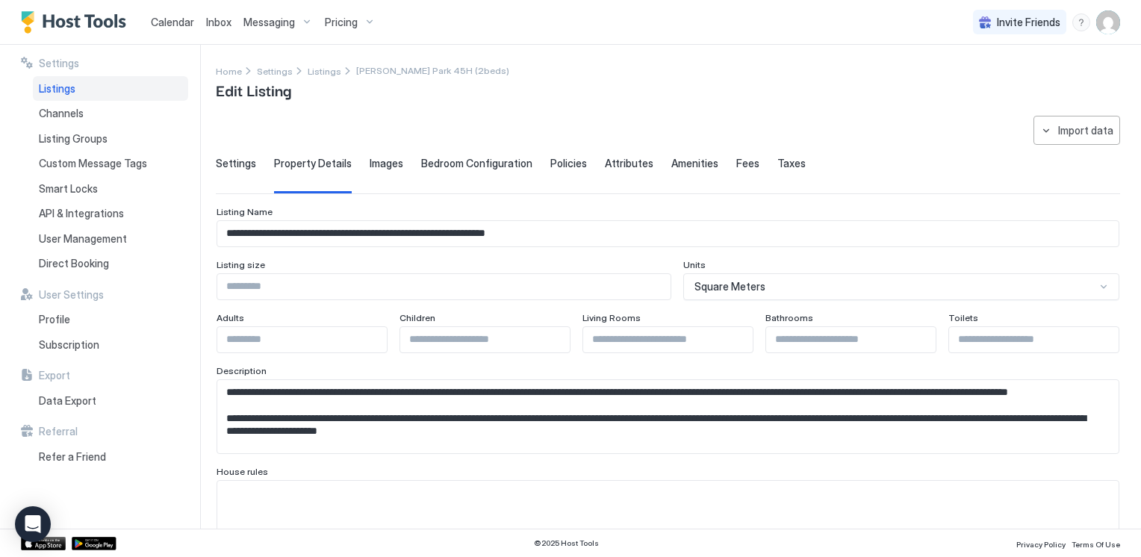
click at [236, 166] on span "Settings" at bounding box center [236, 163] width 40 height 13
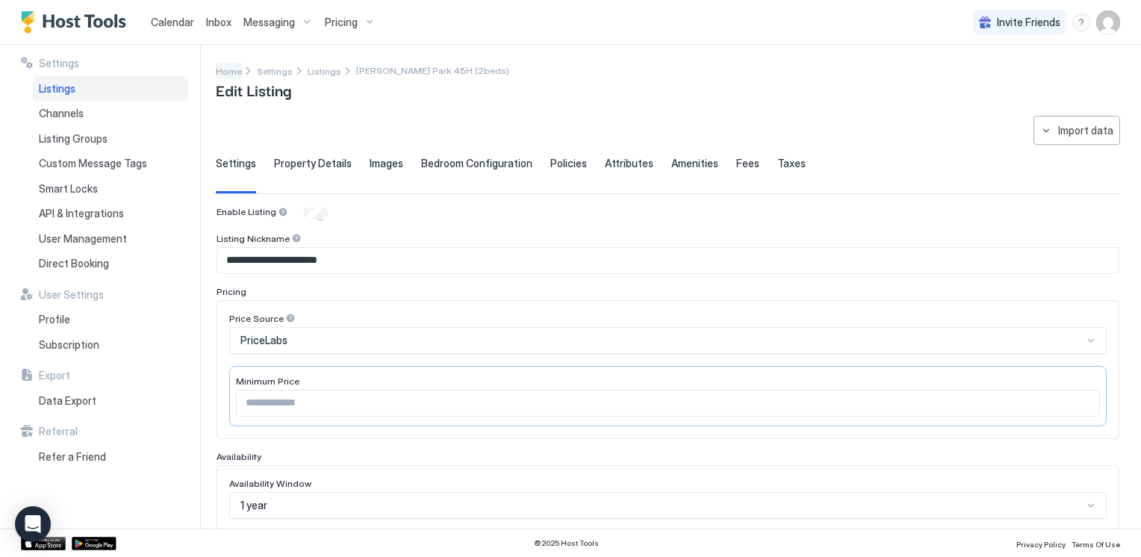
click at [223, 69] on span "Home" at bounding box center [229, 71] width 26 height 11
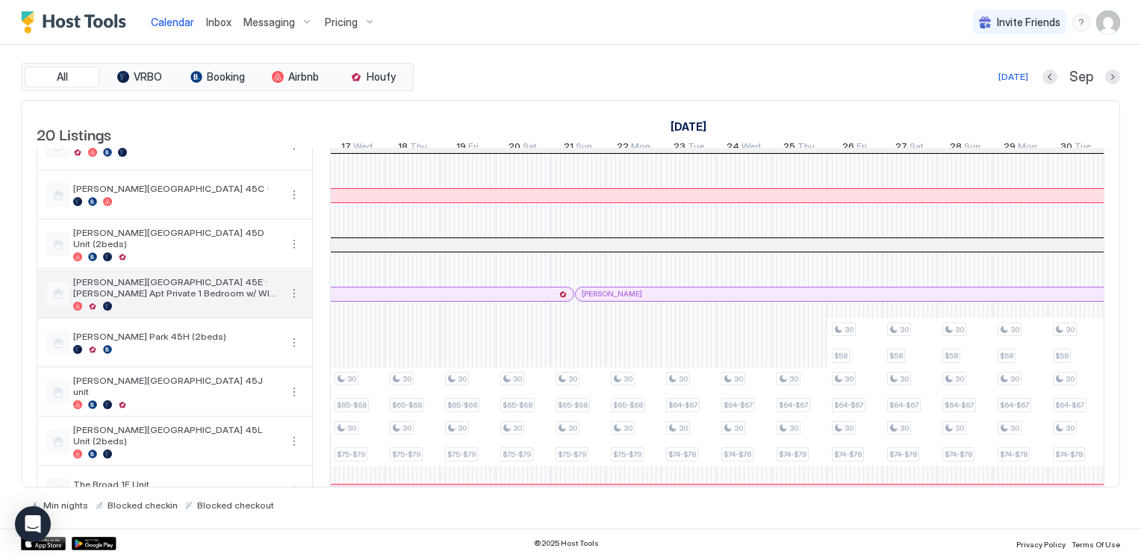
scroll to position [373, 0]
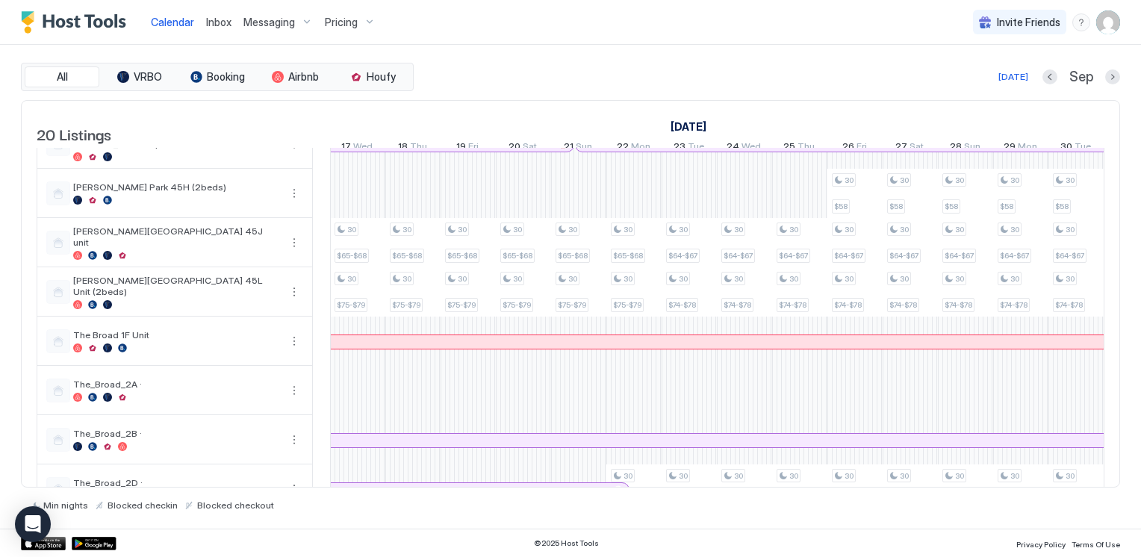
click at [408, 387] on div "30 $65-$68 30 $75-$79 30 $65-$68 30 $75-$79 30 $65-$68 30 $75-$79 30 $65-$68 30…" at bounding box center [992, 267] width 2983 height 985
click at [400, 199] on div at bounding box center [412, 193] width 55 height 49
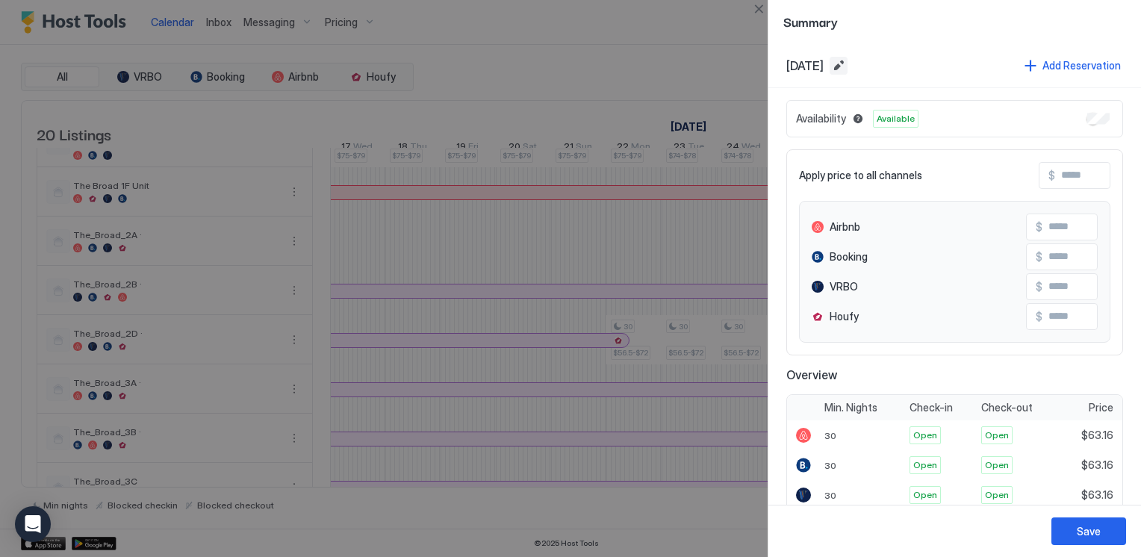
click at [847, 66] on button "Edit date range" at bounding box center [838, 66] width 18 height 18
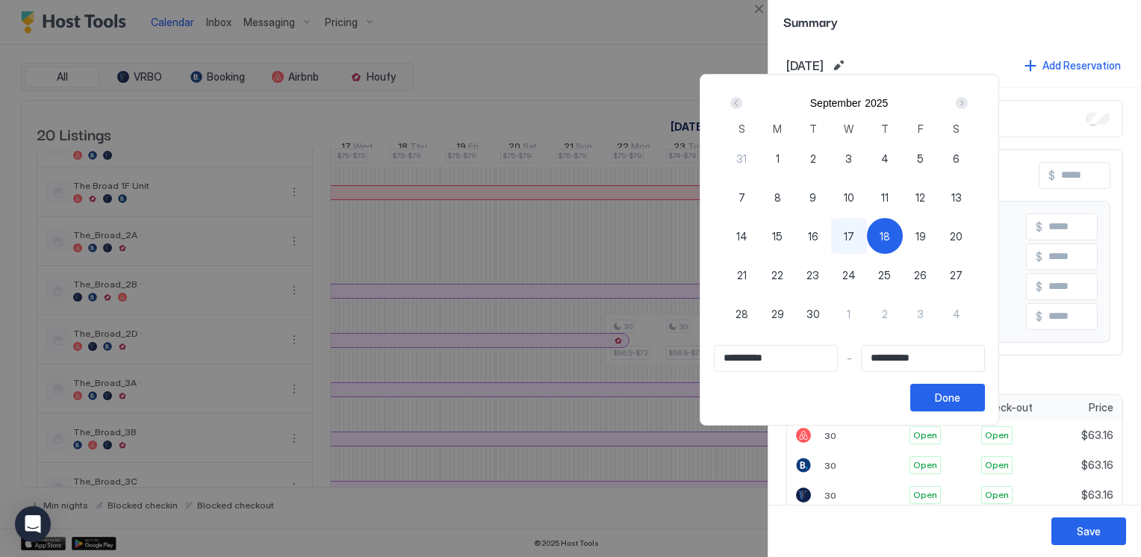
click at [938, 278] on div "26" at bounding box center [920, 275] width 36 height 36
type input "**********"
click at [890, 242] on span "18" at bounding box center [884, 236] width 10 height 16
type input "**********"
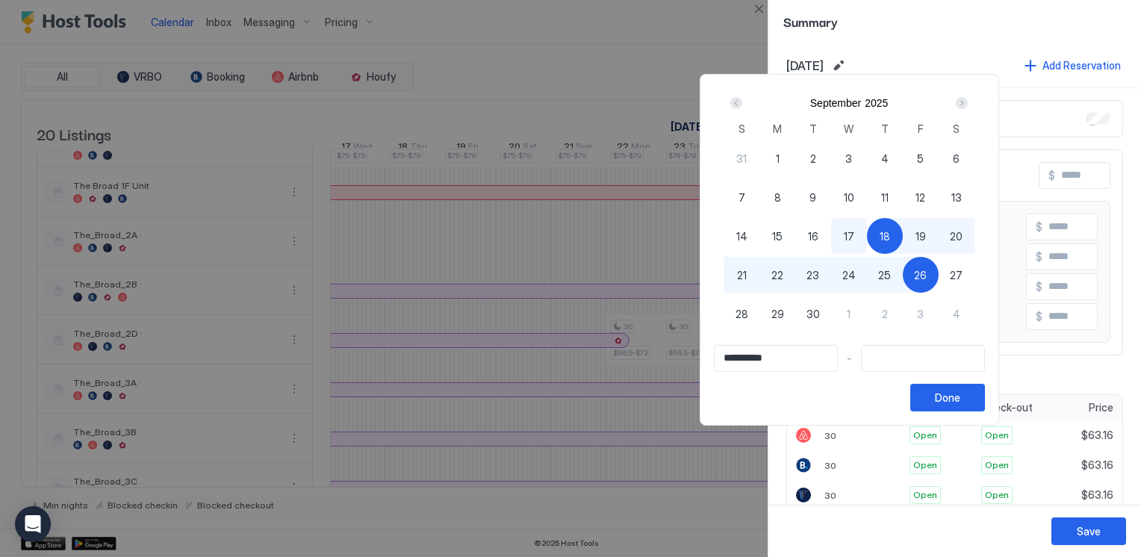
click at [926, 270] on span "26" at bounding box center [920, 275] width 13 height 16
type input "**********"
click at [960, 400] on div "Done" at bounding box center [947, 398] width 25 height 16
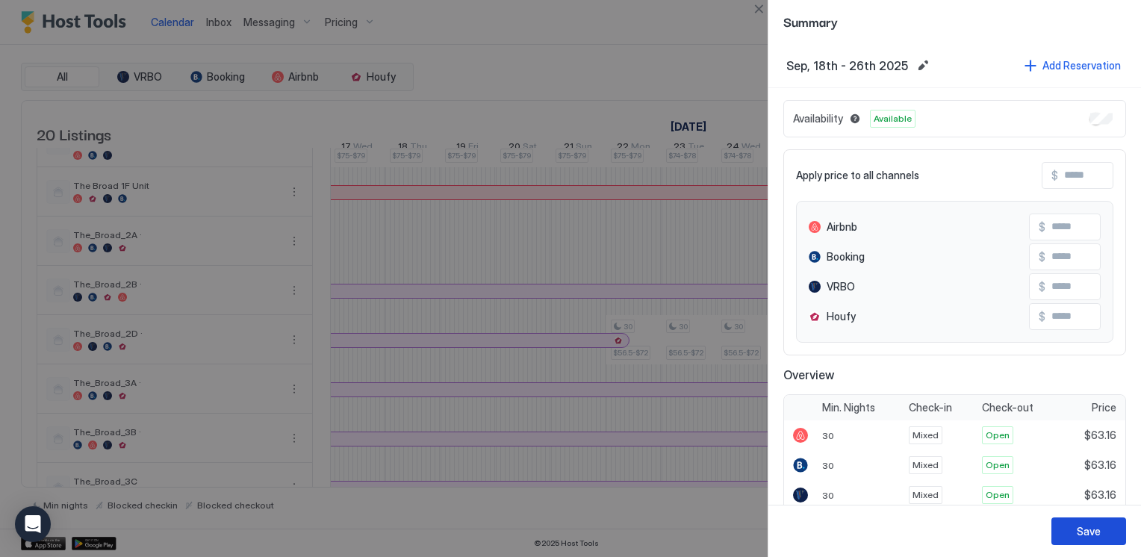
click at [1091, 532] on div "Save" at bounding box center [1088, 531] width 24 height 16
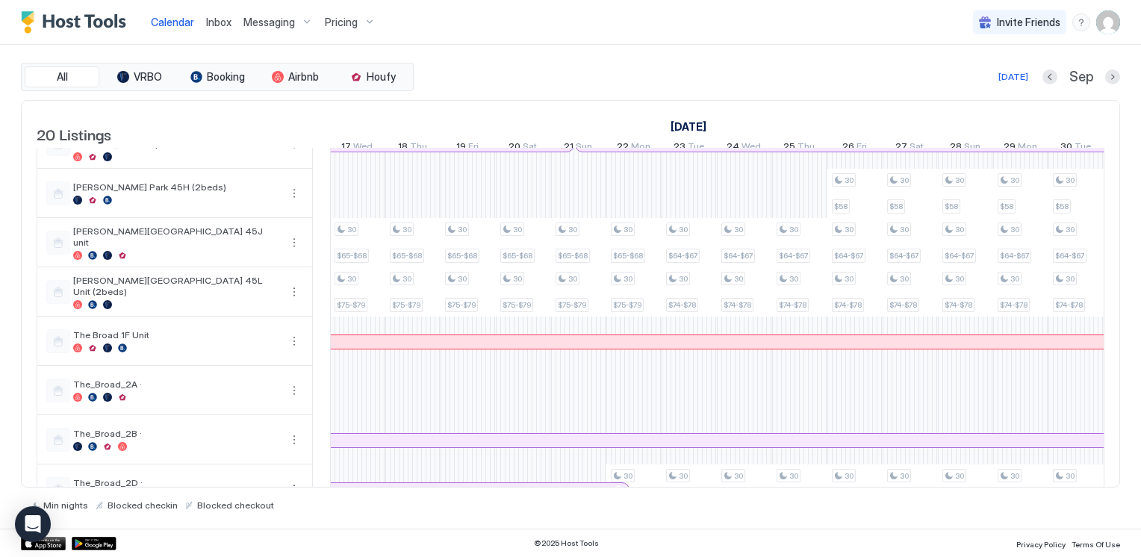
scroll to position [299, 0]
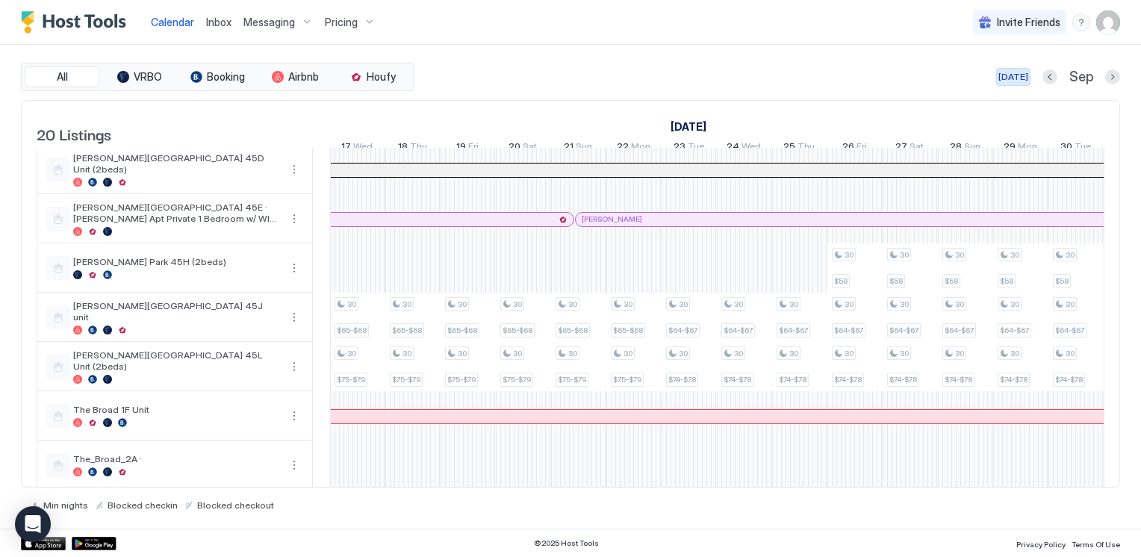
click at [1018, 76] on div "[DATE]" at bounding box center [1013, 76] width 30 height 13
click at [386, 79] on span "Houfy" at bounding box center [381, 76] width 29 height 13
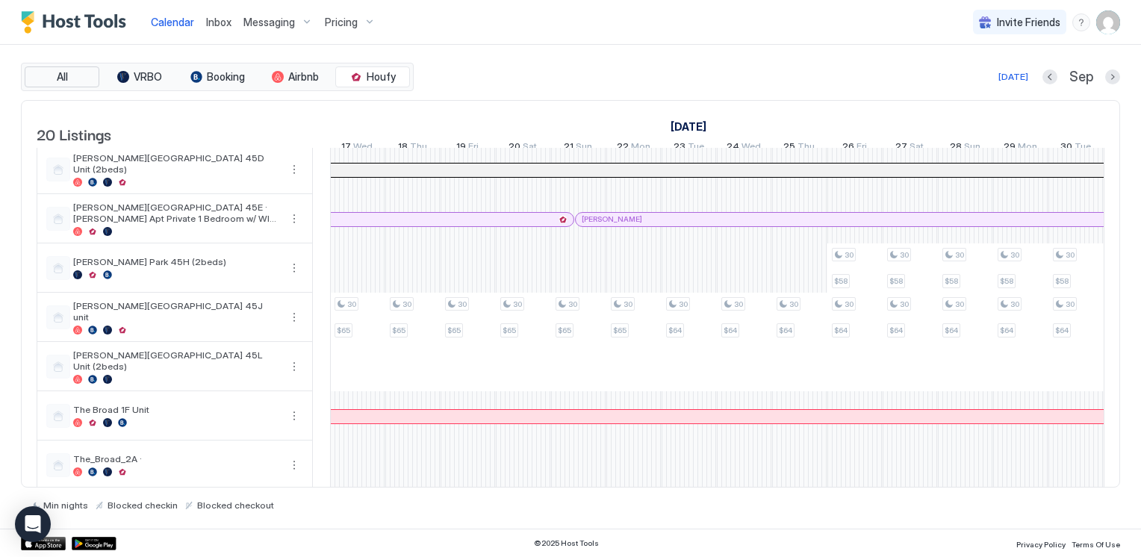
click at [71, 81] on button "All" at bounding box center [62, 76] width 75 height 21
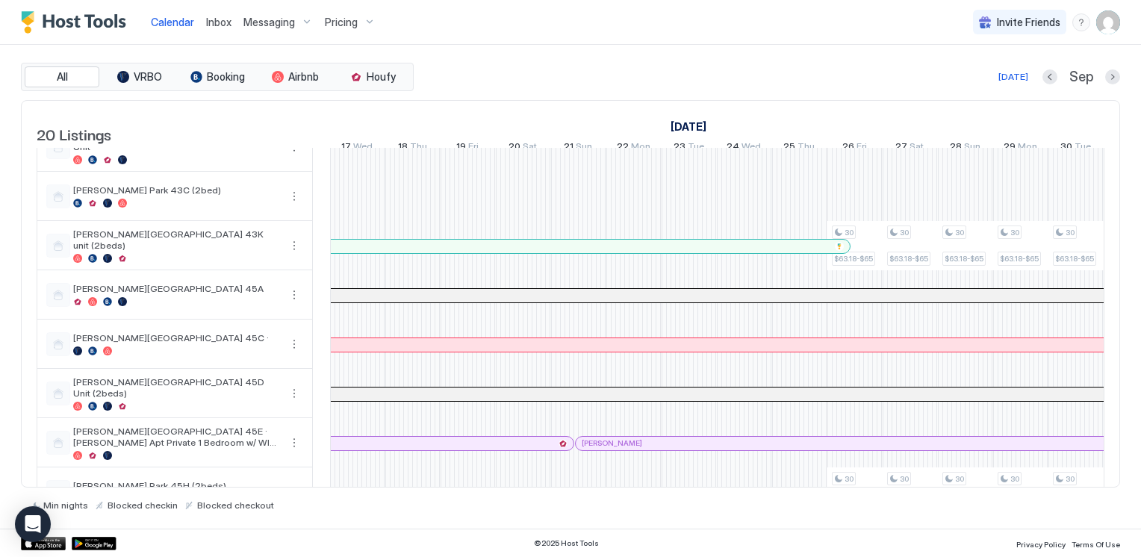
scroll to position [224, 0]
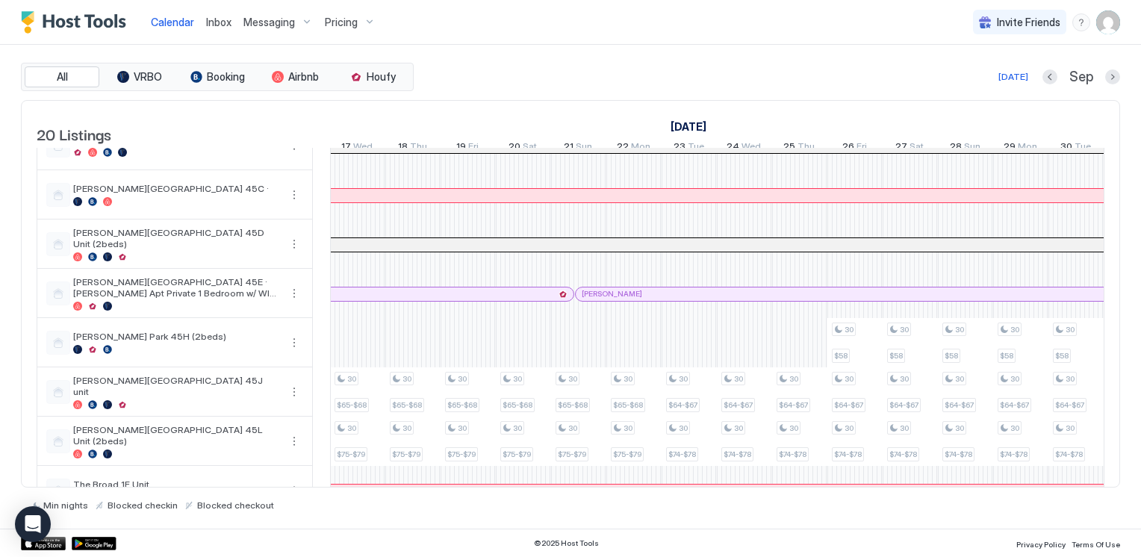
click at [407, 343] on div "30 $65-$68 30 $75-$79 30 $65-$68 30 $75-$79 30 $65-$68 30 $75-$79 30 $63.16 30 …" at bounding box center [992, 417] width 2983 height 985
click at [407, 351] on div at bounding box center [412, 342] width 55 height 49
click at [407, 352] on div at bounding box center [412, 342] width 55 height 49
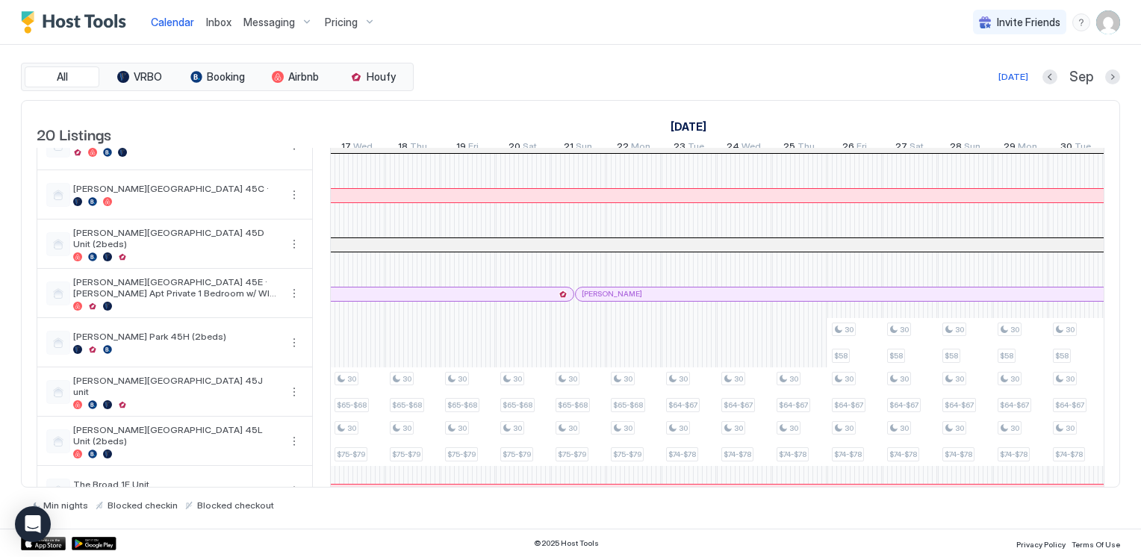
click at [407, 352] on div at bounding box center [412, 342] width 55 height 49
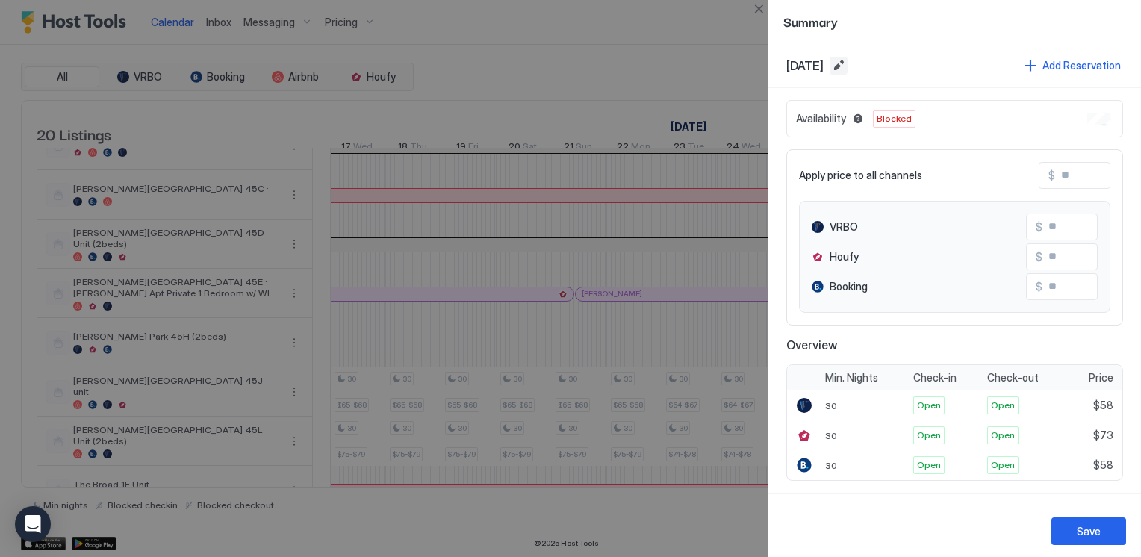
click at [847, 60] on button "Edit date range" at bounding box center [838, 66] width 18 height 18
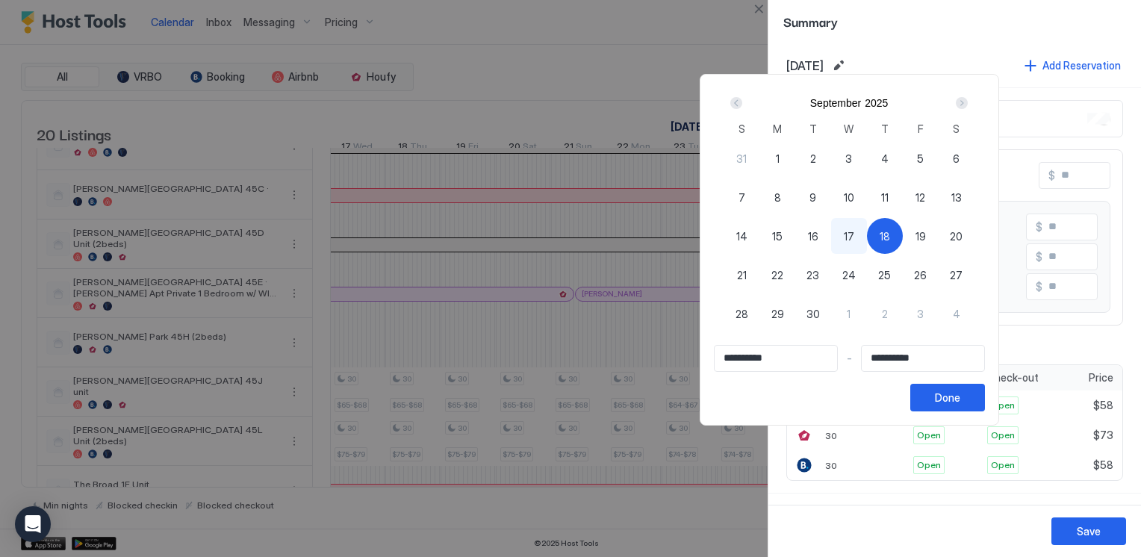
click at [938, 275] on div "26" at bounding box center [920, 275] width 36 height 36
type input "**********"
click at [902, 233] on div "18" at bounding box center [885, 236] width 36 height 36
type input "**********"
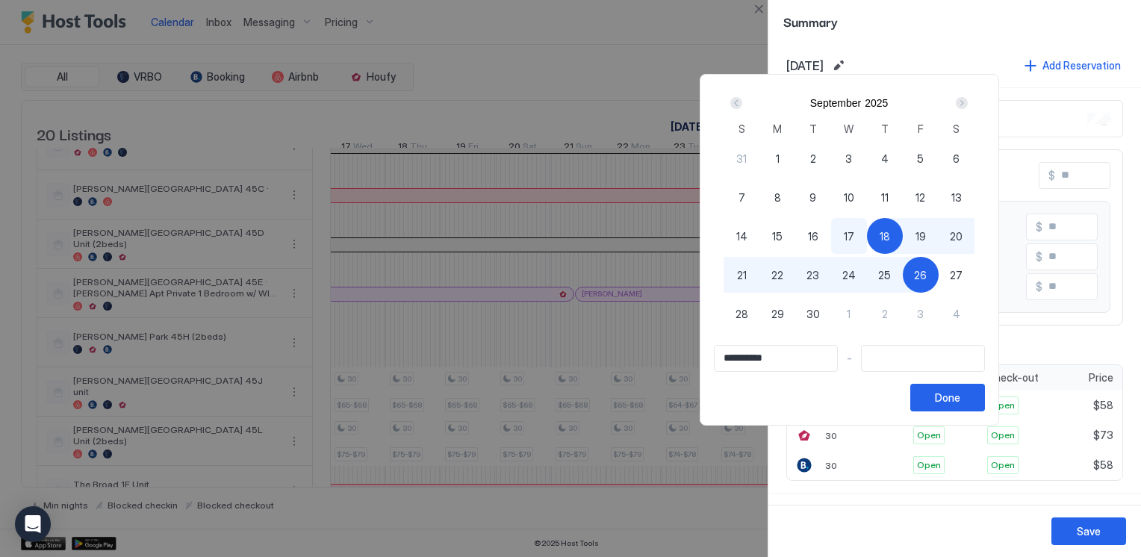
click at [938, 261] on div "26" at bounding box center [920, 275] width 36 height 36
type input "**********"
click at [985, 396] on button "Done" at bounding box center [947, 398] width 75 height 28
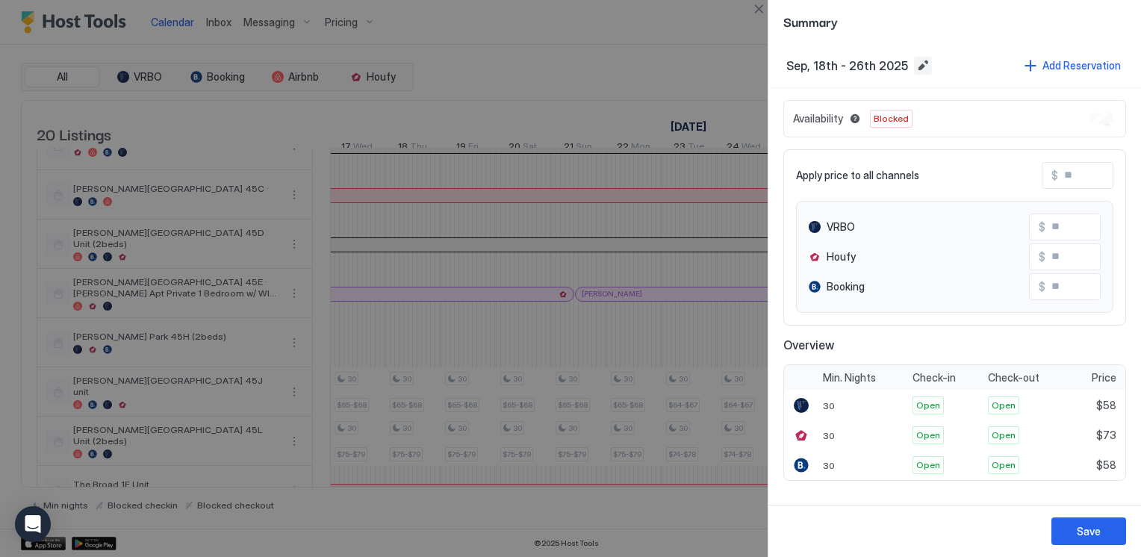
click at [919, 72] on button "Edit date range" at bounding box center [923, 66] width 18 height 18
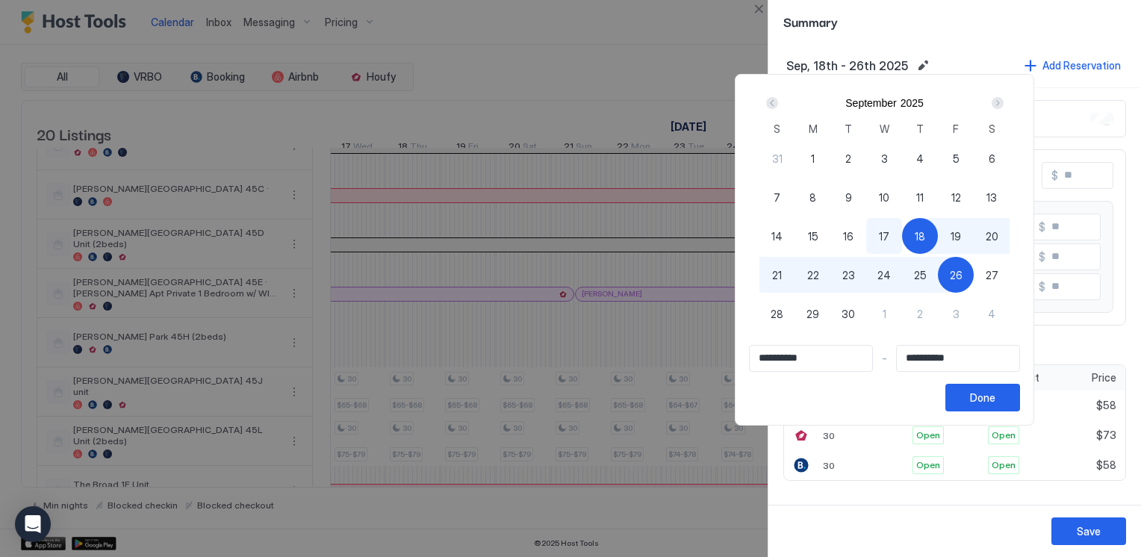
click at [926, 275] on span "25" at bounding box center [920, 275] width 13 height 16
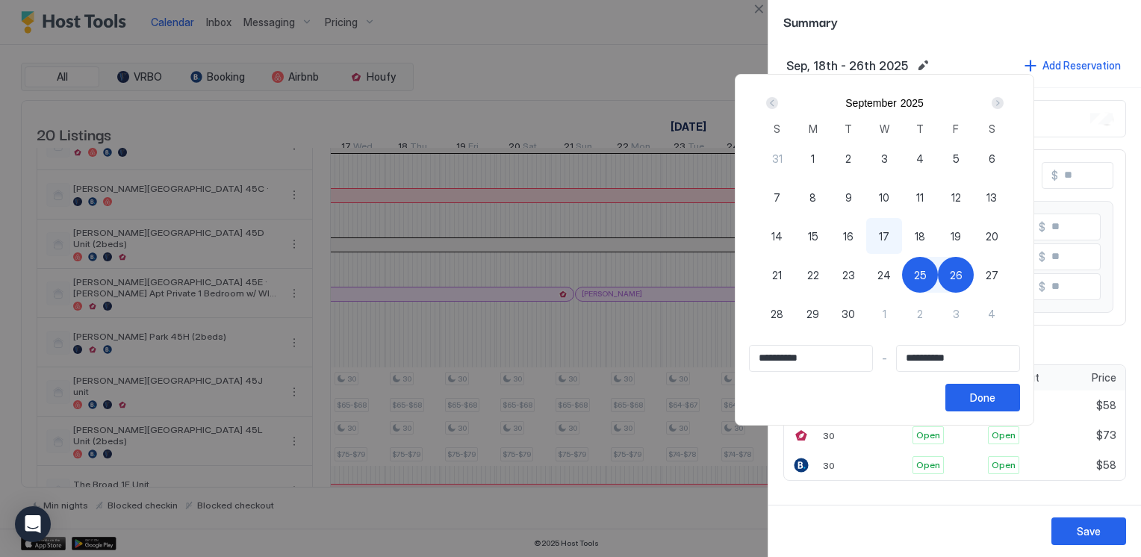
click at [961, 237] on span "19" at bounding box center [955, 236] width 10 height 16
type input "**********"
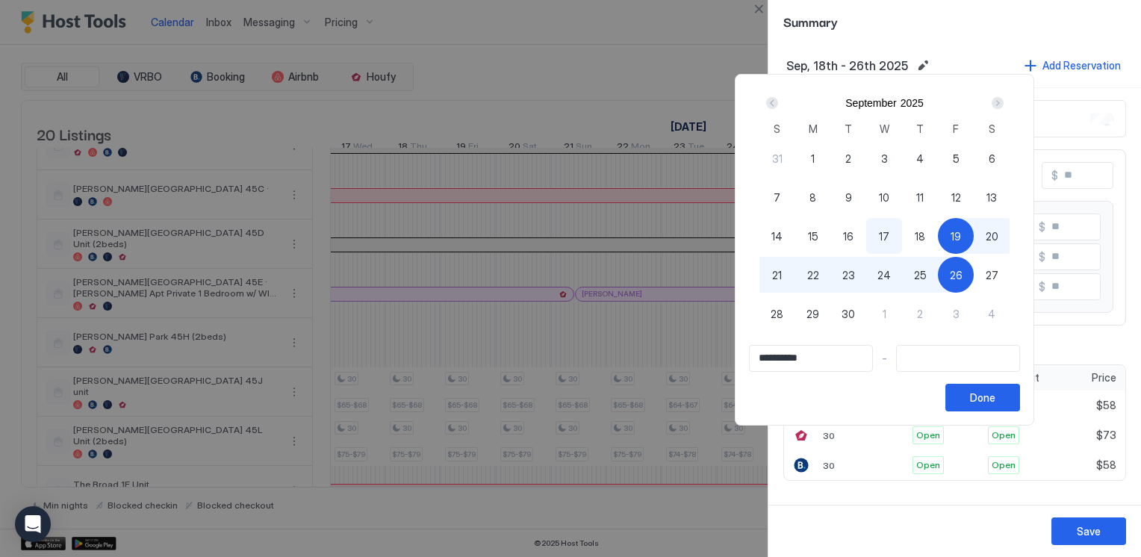
click at [962, 274] on span "26" at bounding box center [955, 275] width 13 height 16
type input "**********"
drag, startPoint x: 1045, startPoint y: 397, endPoint x: 1049, endPoint y: 384, distance: 13.2
click at [995, 396] on div "Done" at bounding box center [982, 398] width 25 height 16
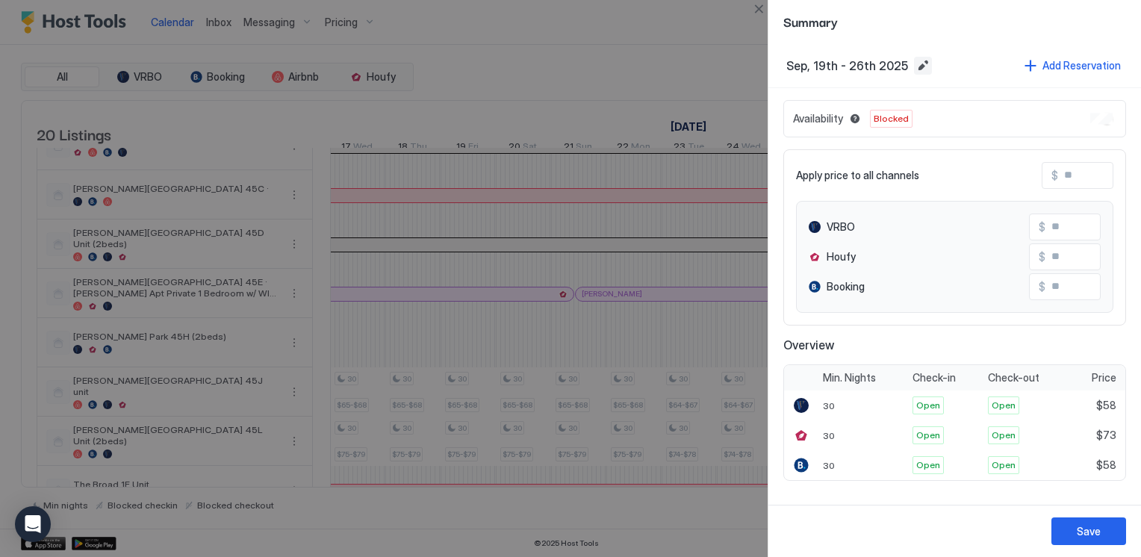
click at [916, 63] on button "Edit date range" at bounding box center [923, 66] width 18 height 18
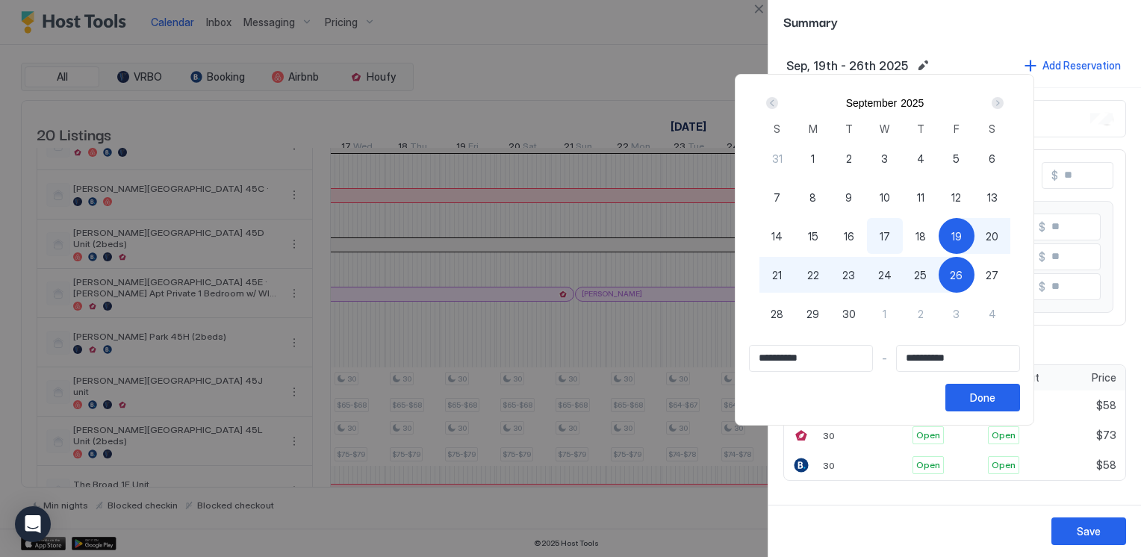
click at [974, 218] on button "19" at bounding box center [956, 236] width 36 height 36
drag, startPoint x: 988, startPoint y: 264, endPoint x: 984, endPoint y: 243, distance: 21.4
click at [974, 263] on div "26" at bounding box center [956, 275] width 36 height 36
type input "**********"
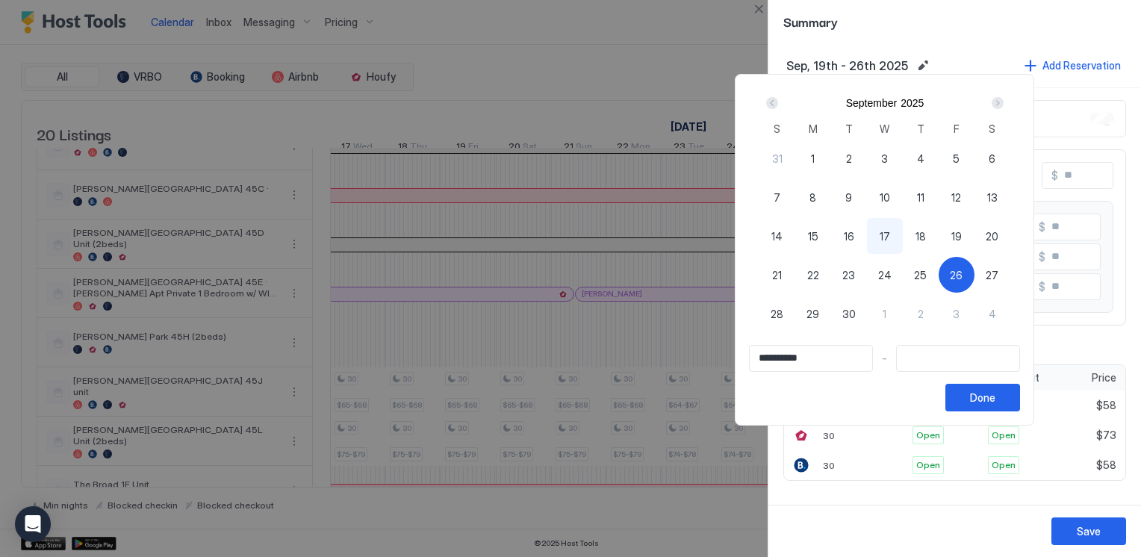
click at [961, 237] on span "19" at bounding box center [956, 236] width 10 height 16
type input "**********"
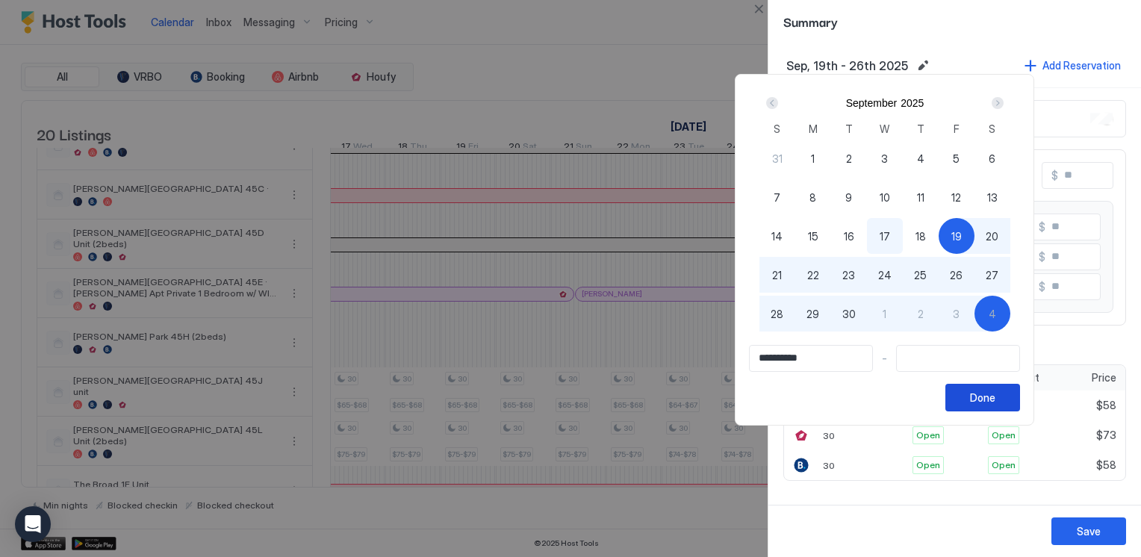
click at [995, 394] on div "Done" at bounding box center [982, 398] width 25 height 16
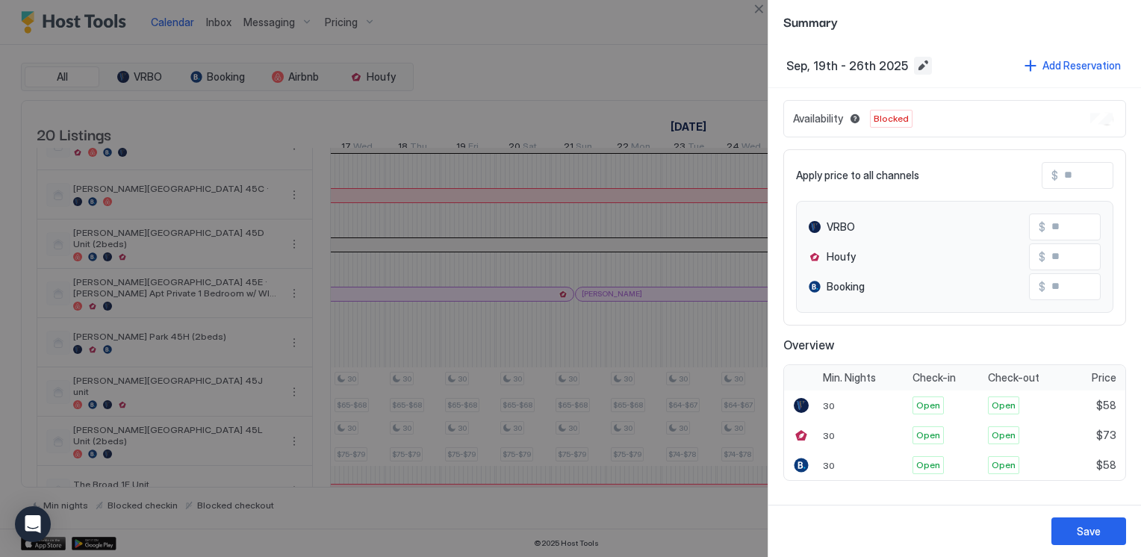
click at [914, 67] on button "Edit date range" at bounding box center [923, 66] width 18 height 18
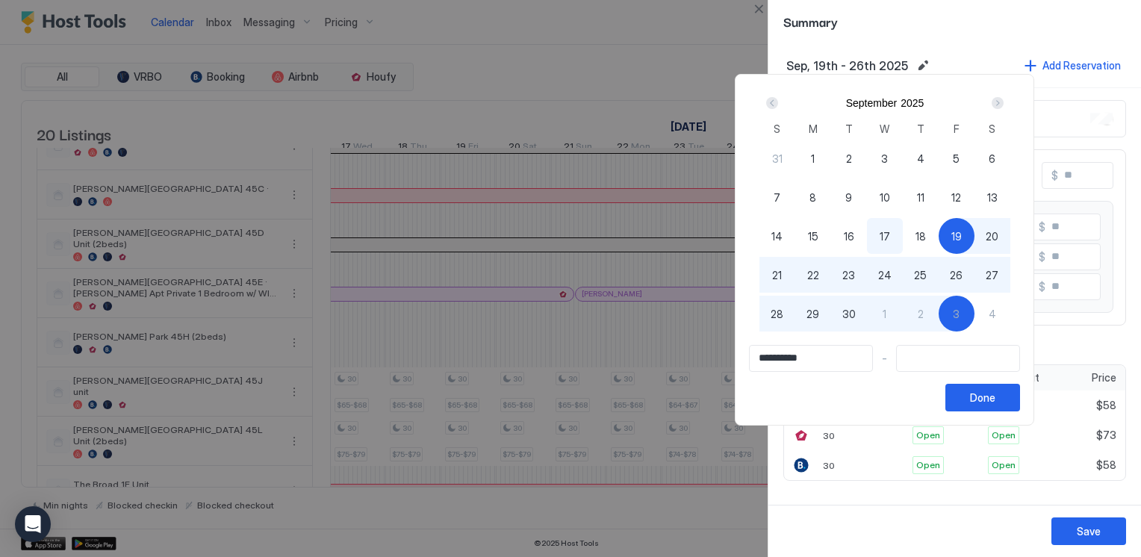
click at [974, 284] on div "26" at bounding box center [956, 275] width 36 height 36
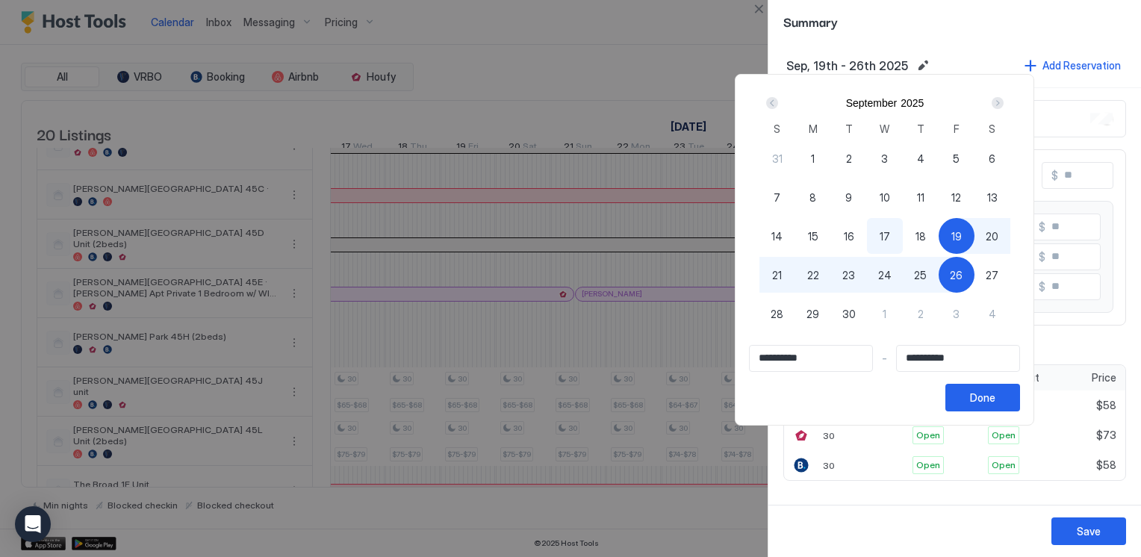
type input "**********"
click at [995, 397] on div "Done" at bounding box center [982, 398] width 25 height 16
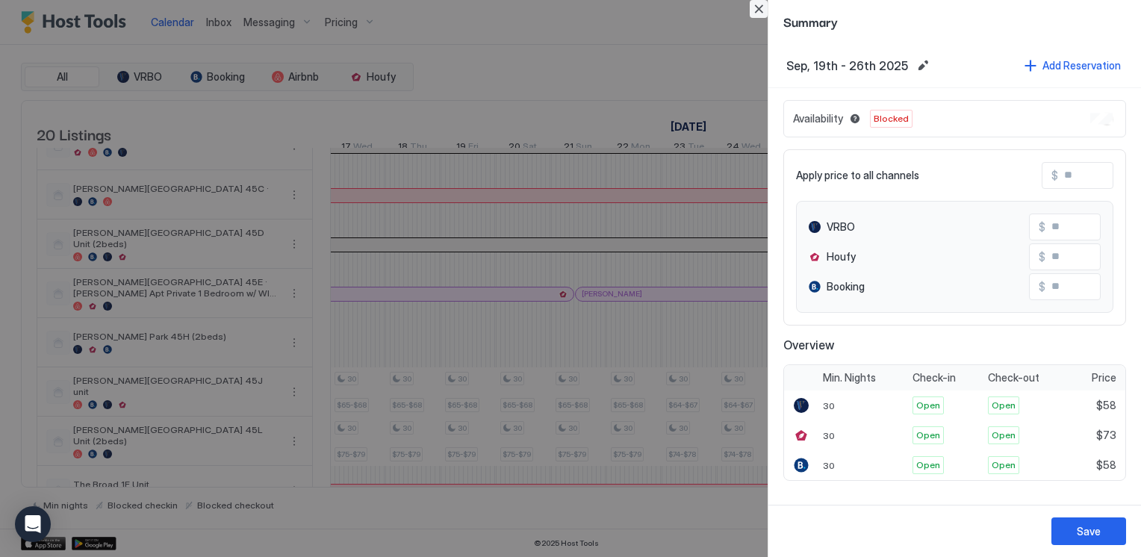
click at [756, 1] on button "Close" at bounding box center [758, 9] width 18 height 18
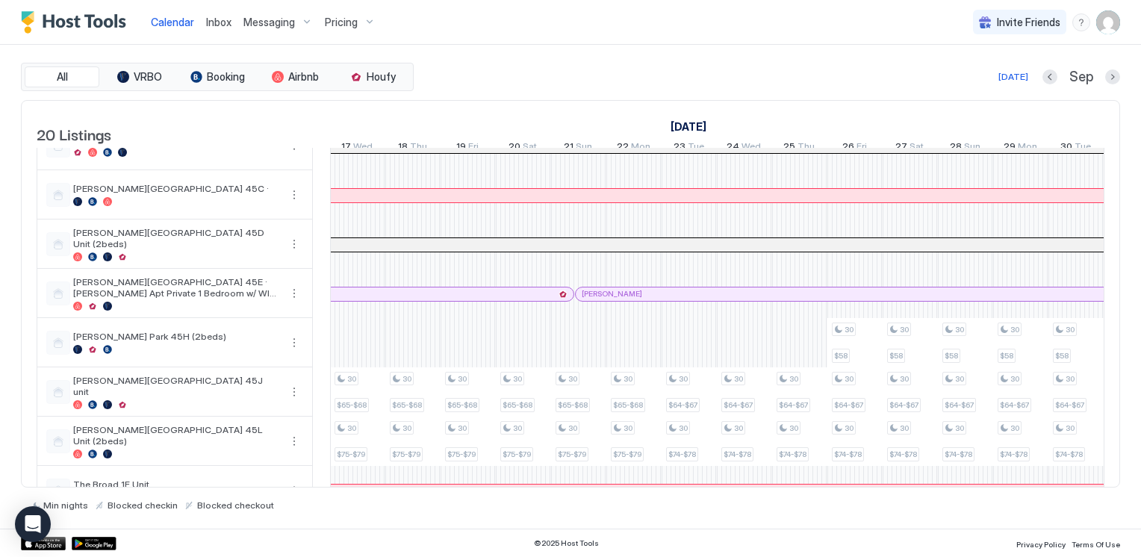
click at [1105, 27] on img "User profile" at bounding box center [1108, 22] width 24 height 24
click at [961, 77] on span "Settings" at bounding box center [973, 83] width 40 height 13
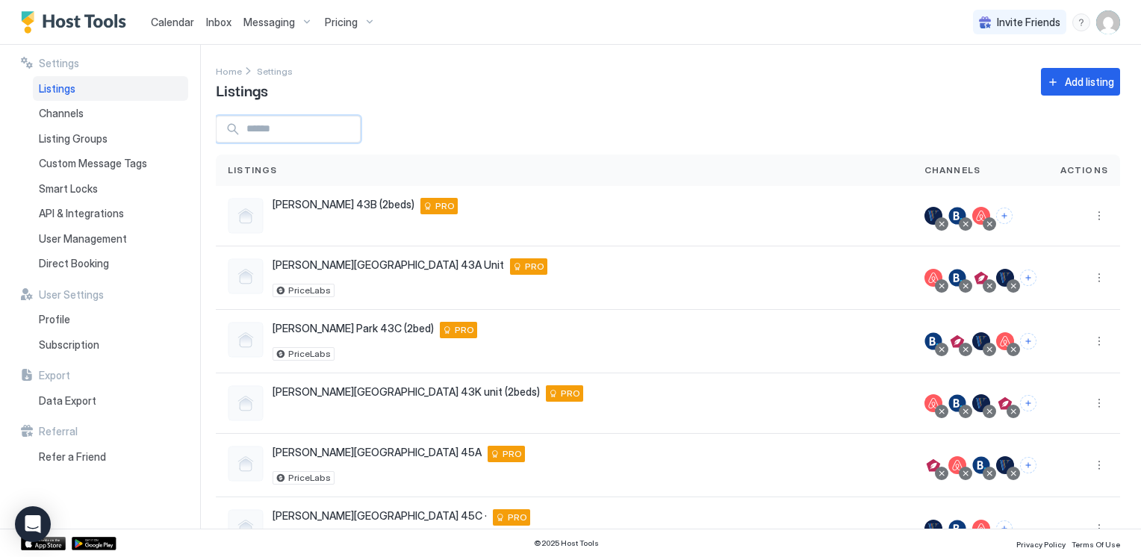
click at [331, 133] on input "Input Field" at bounding box center [299, 128] width 119 height 25
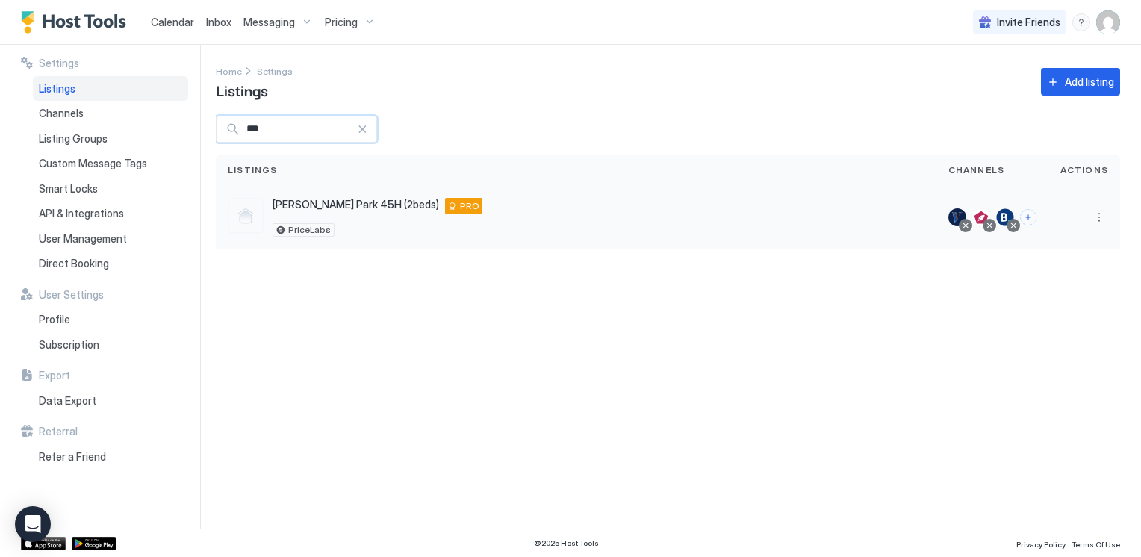
type input "***"
click at [357, 206] on span "[PERSON_NAME] Park 45H (2beds)" at bounding box center [355, 204] width 166 height 13
click at [1030, 216] on button "Connect channels" at bounding box center [1028, 217] width 16 height 16
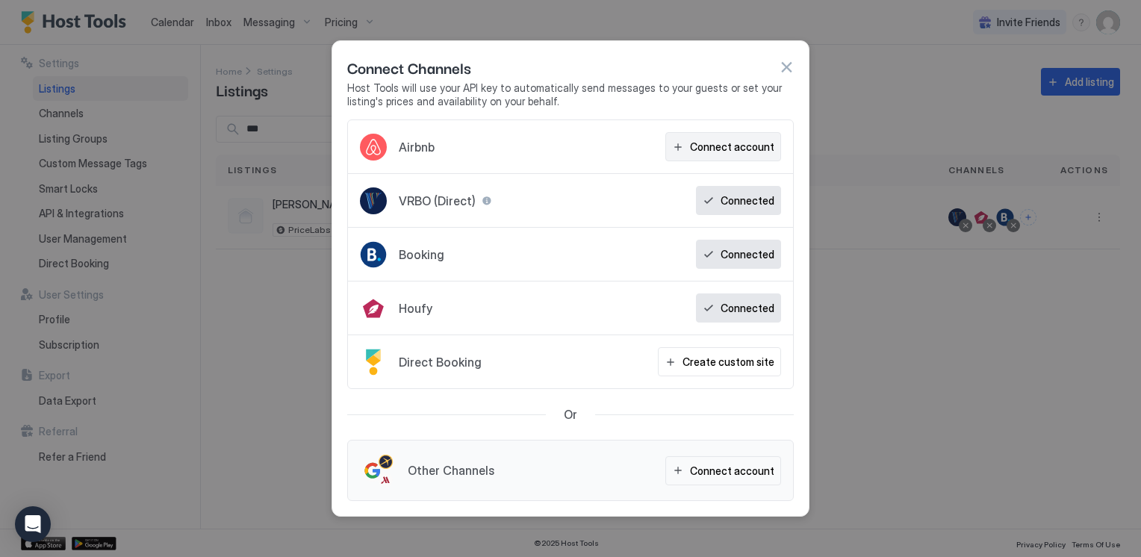
click at [729, 143] on div "Connect account" at bounding box center [732, 147] width 84 height 16
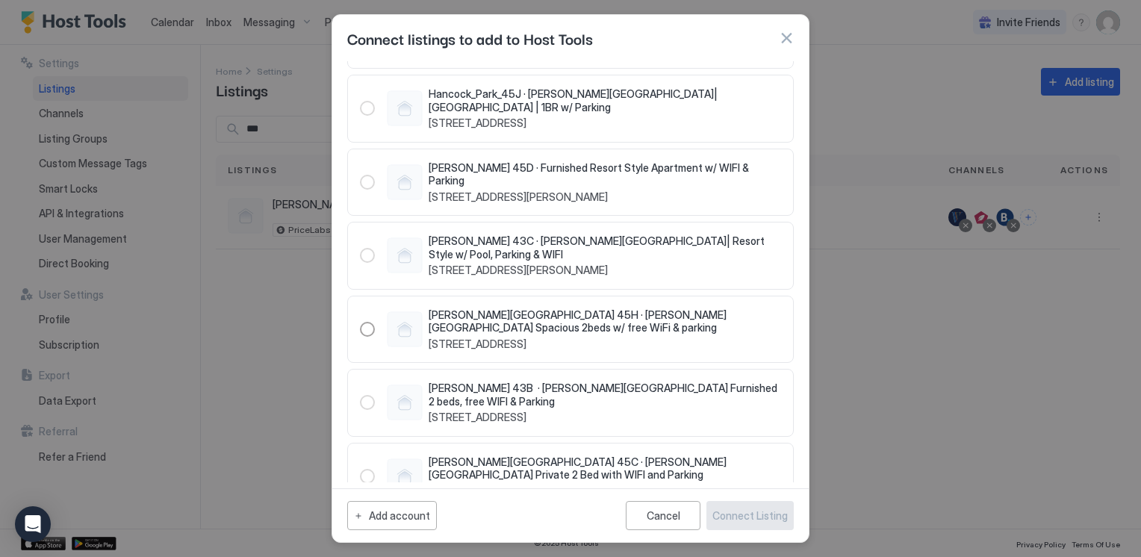
scroll to position [1562, 0]
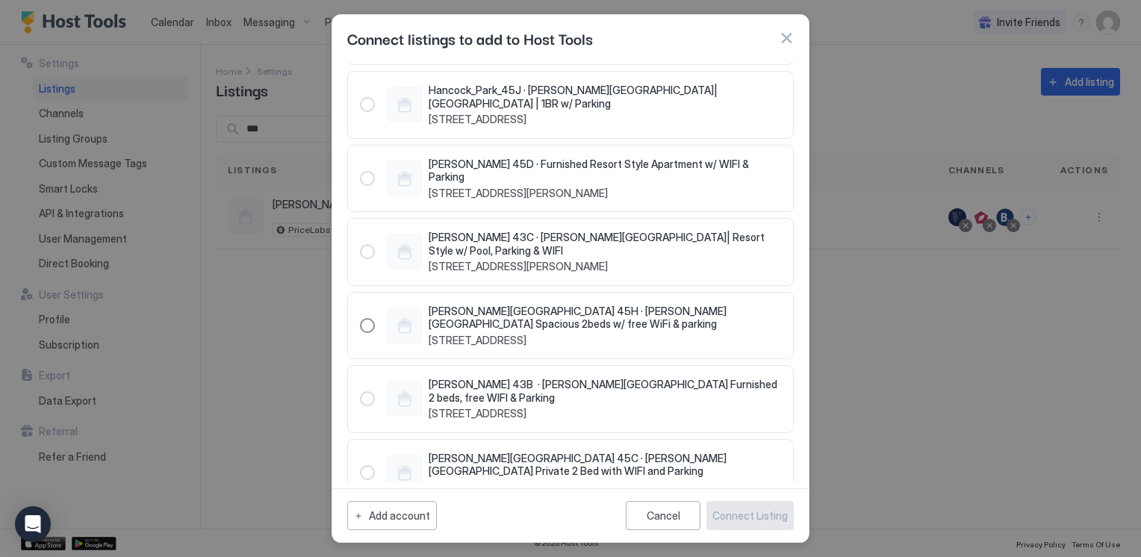
click at [367, 318] on div "1419911401251341404" at bounding box center [367, 325] width 15 height 15
click at [757, 519] on div "Connect Listing" at bounding box center [749, 516] width 75 height 16
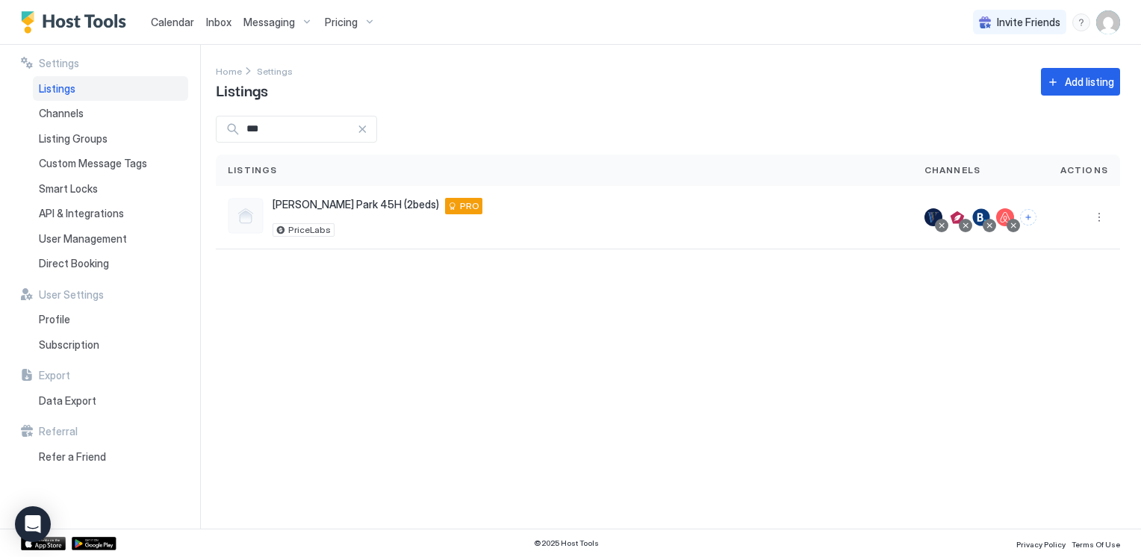
click at [684, 95] on div "Home Settings Listings Add listing" at bounding box center [668, 82] width 904 height 38
click at [269, 24] on span "Messaging" at bounding box center [269, 22] width 52 height 13
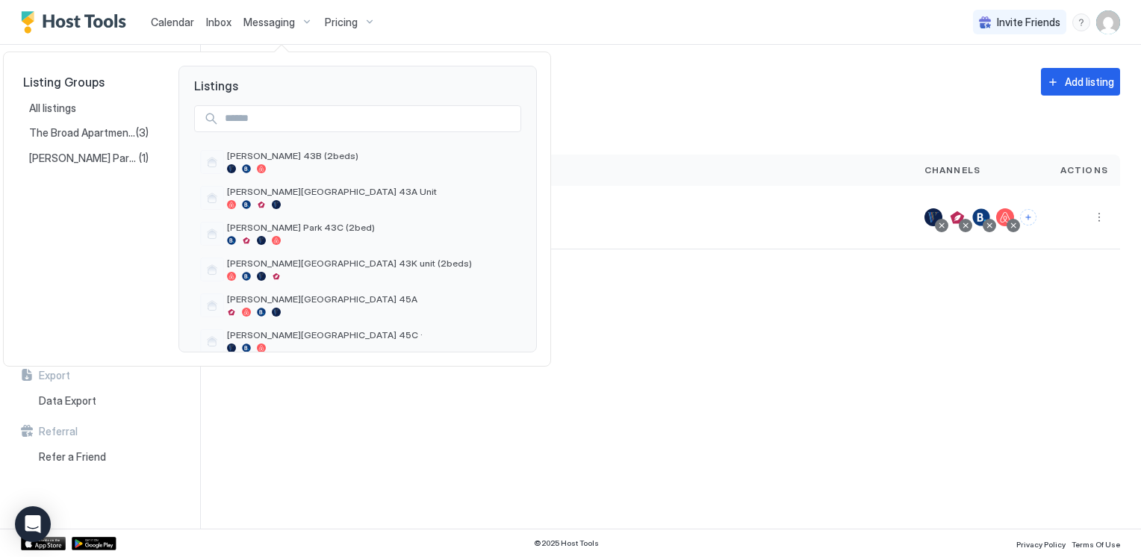
click at [216, 22] on div at bounding box center [570, 278] width 1141 height 557
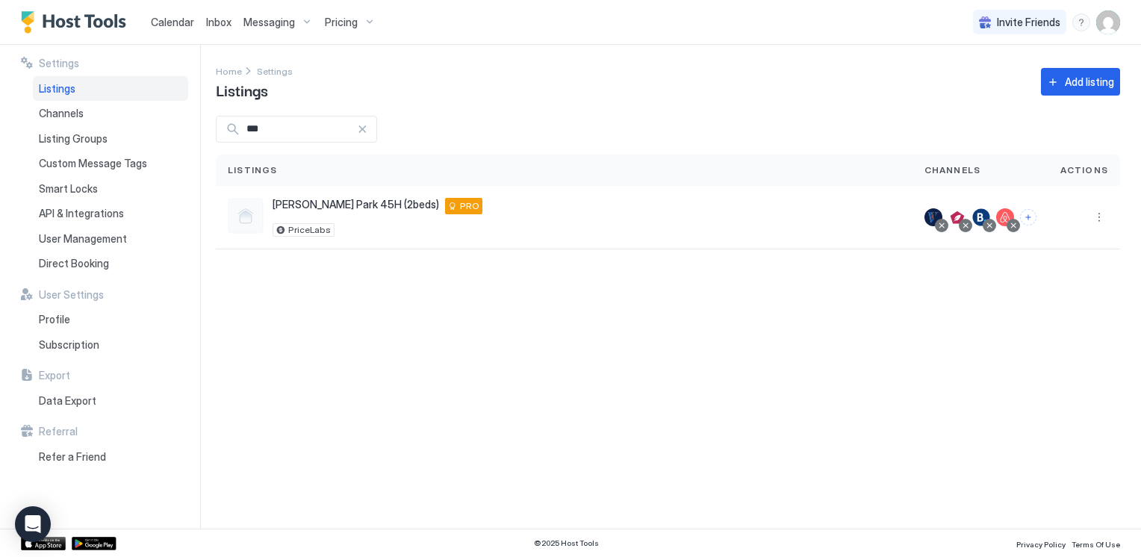
click at [216, 22] on span "Inbox" at bounding box center [218, 22] width 25 height 13
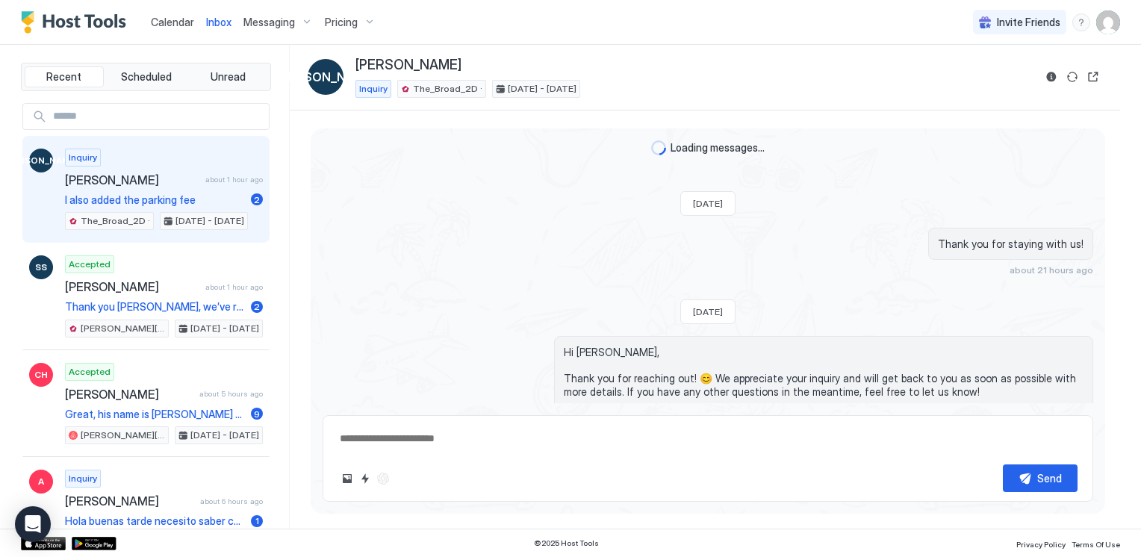
scroll to position [470, 0]
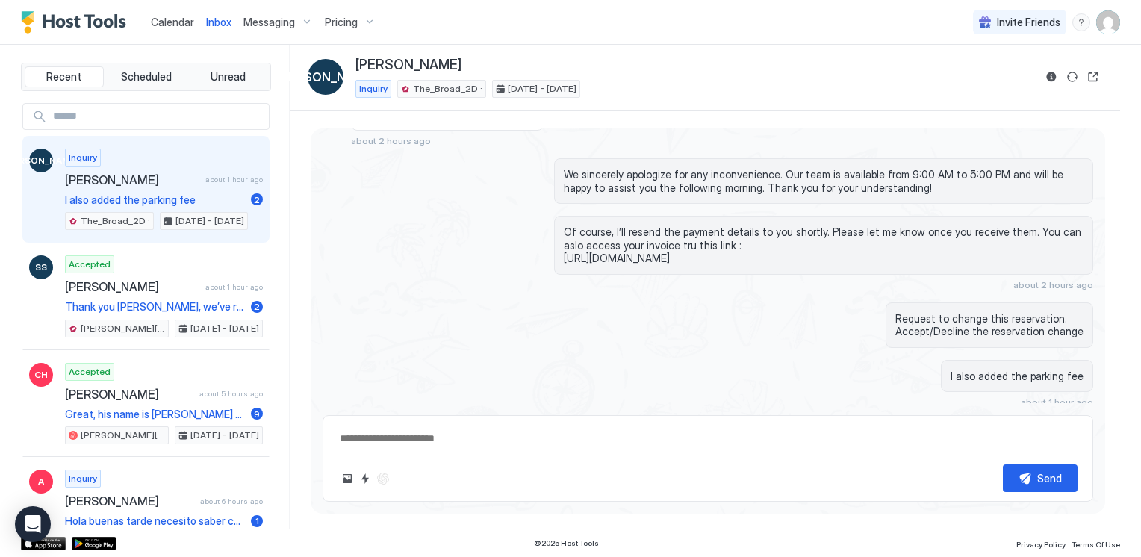
click at [165, 190] on div "Inquiry [PERSON_NAME] about 1 hour ago I also added the parking fee 2 The_Broad…" at bounding box center [164, 190] width 198 height 82
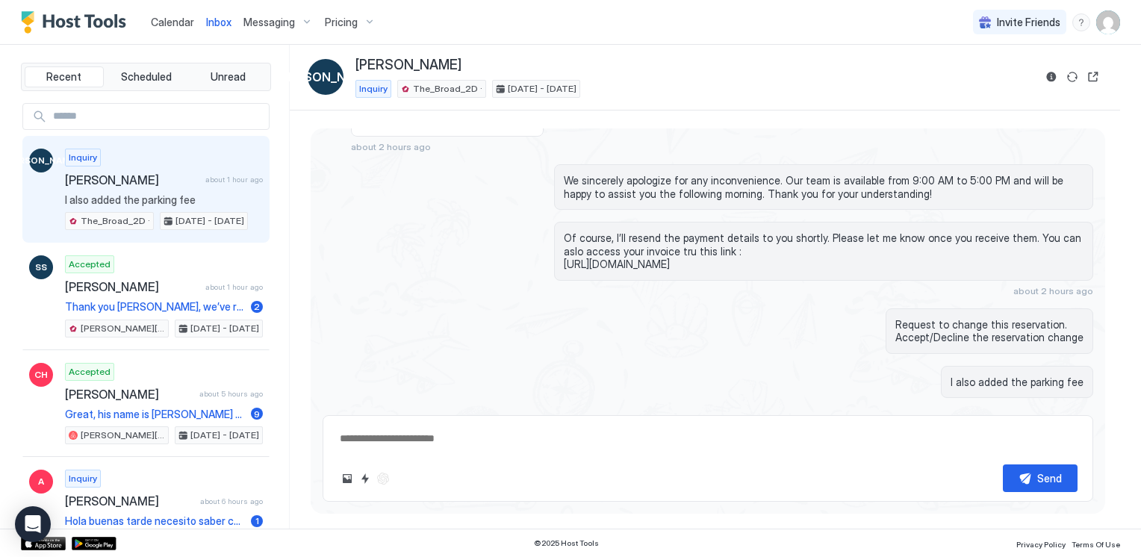
scroll to position [420, 0]
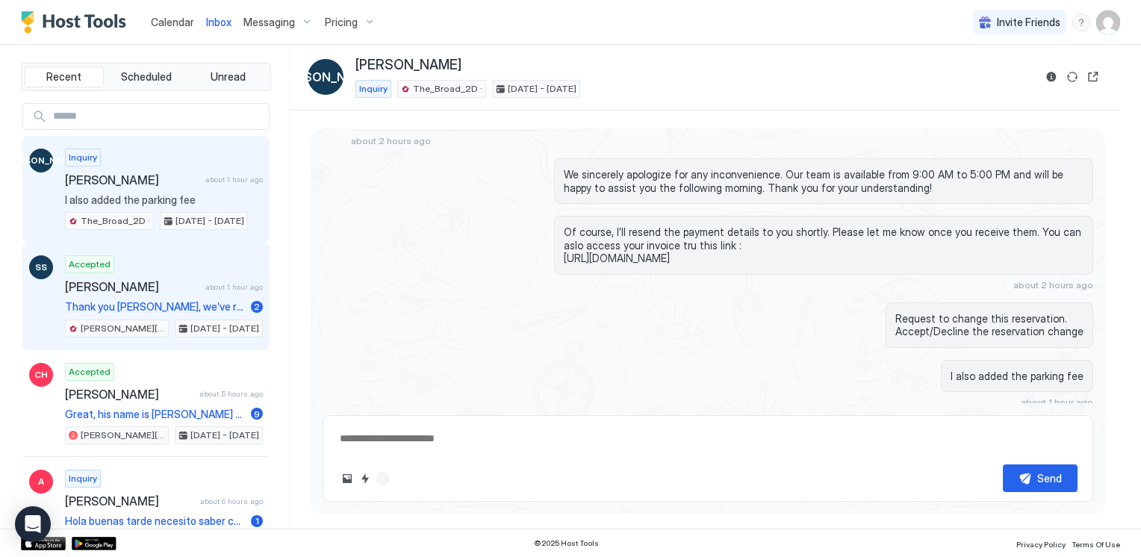
click at [105, 300] on span "Thank you [PERSON_NAME], we’ve received your payment and information." at bounding box center [155, 306] width 180 height 13
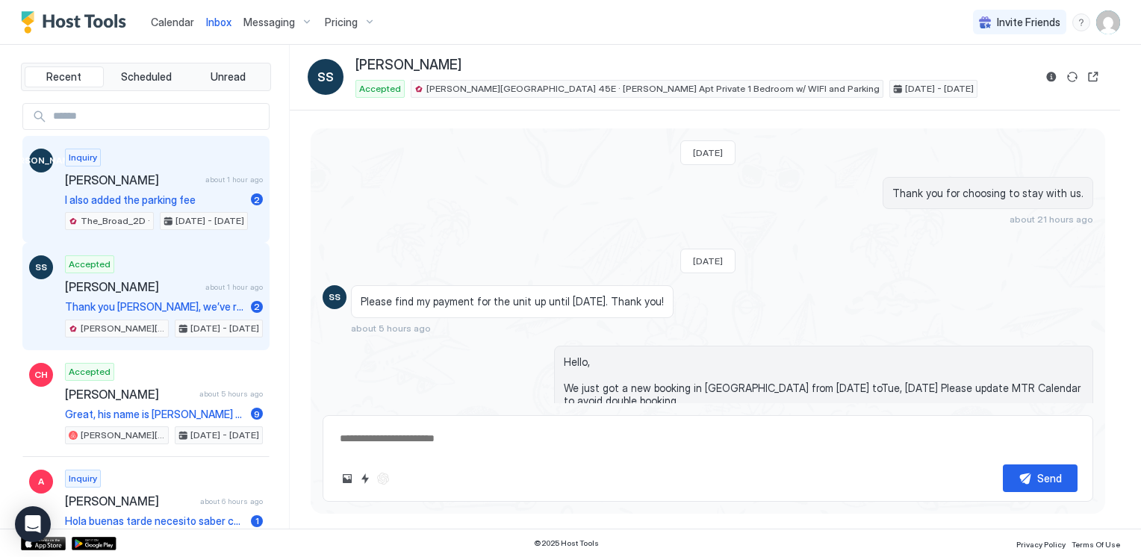
click at [129, 199] on span "I also added the parking fee" at bounding box center [155, 199] width 180 height 13
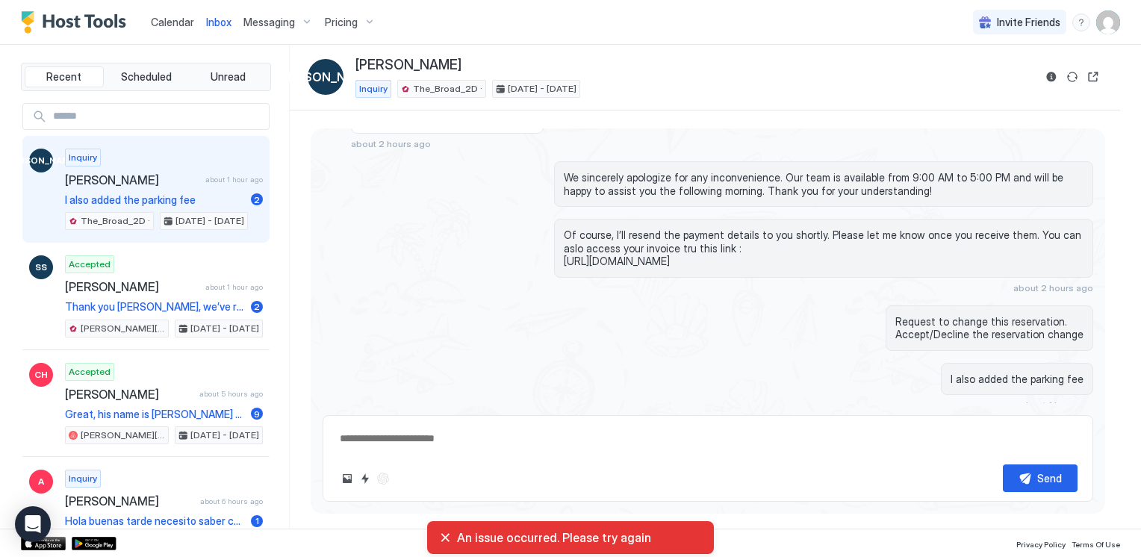
scroll to position [420, 0]
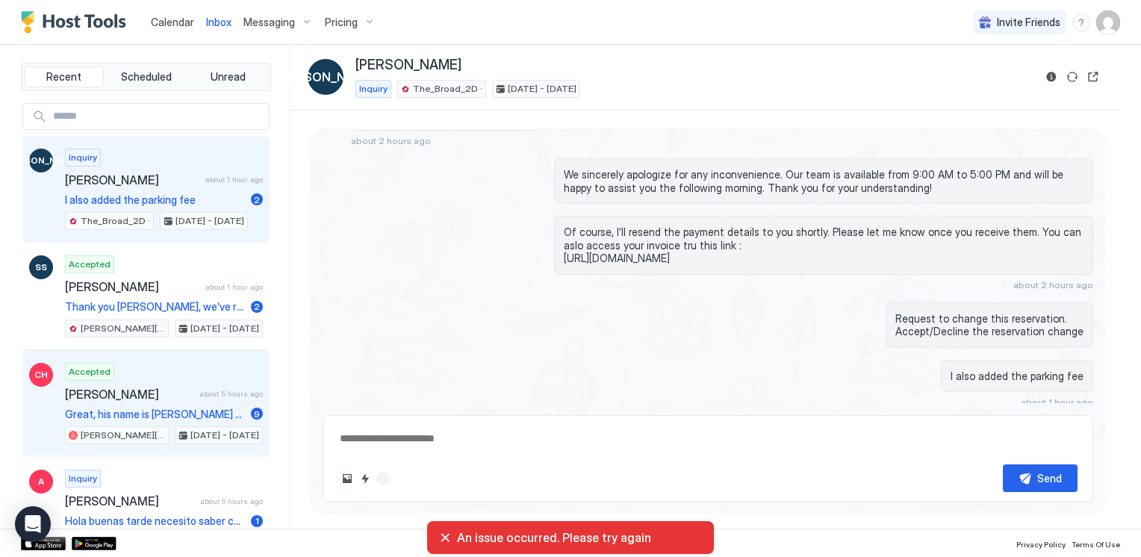
click at [116, 398] on span "[PERSON_NAME]" at bounding box center [129, 394] width 128 height 15
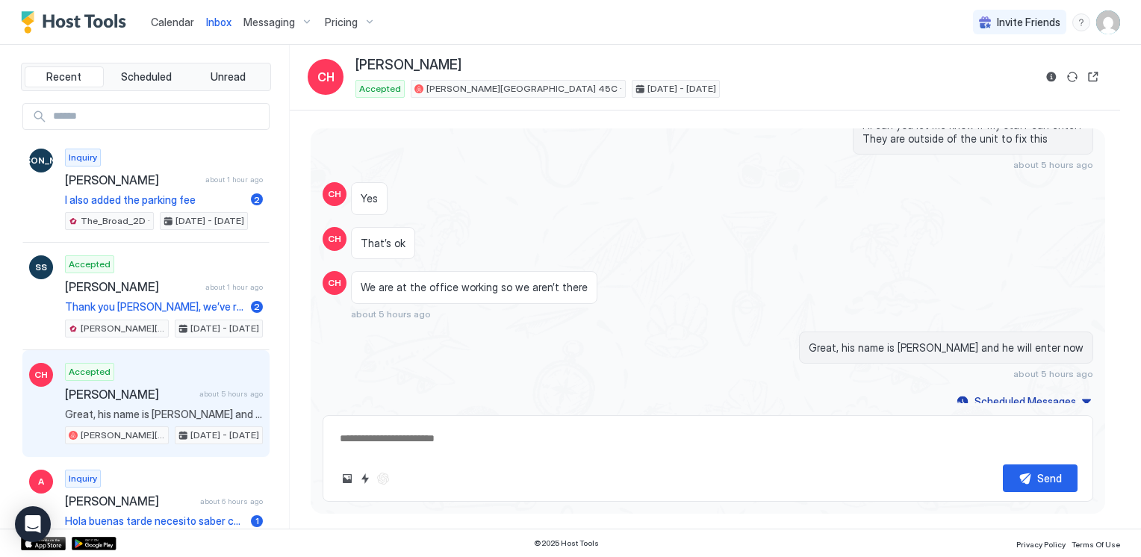
scroll to position [75, 0]
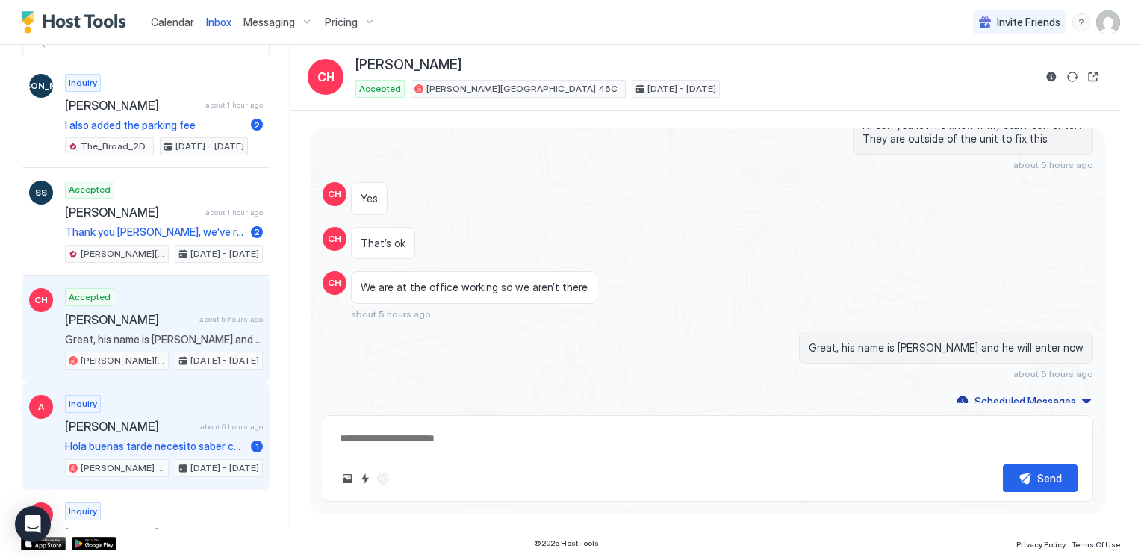
click at [132, 440] on span "Hola buenas tarde necesito saber cuál sería la ubicación me interesa" at bounding box center [155, 446] width 180 height 13
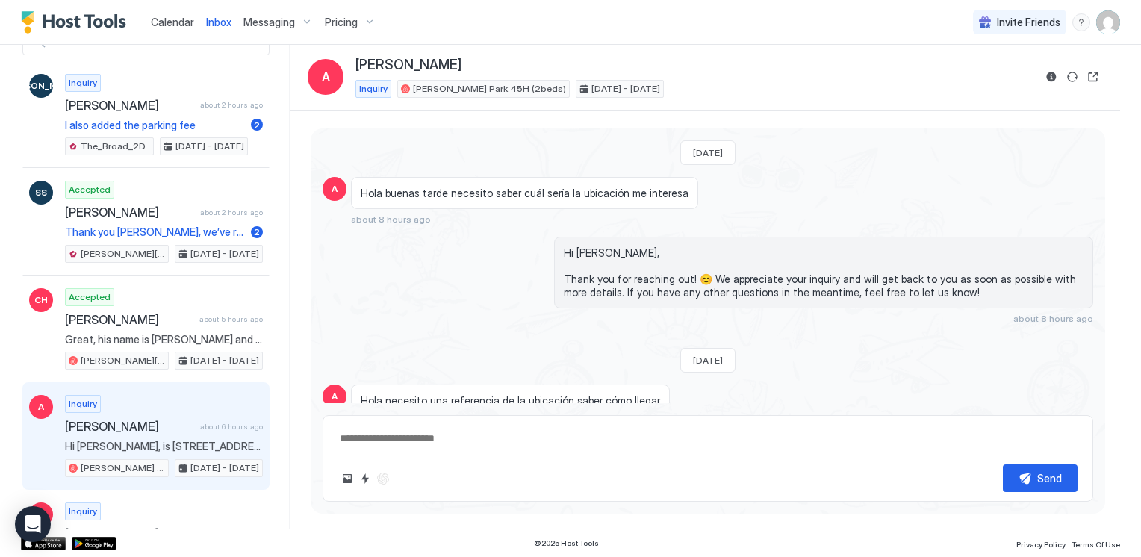
type textarea "*"
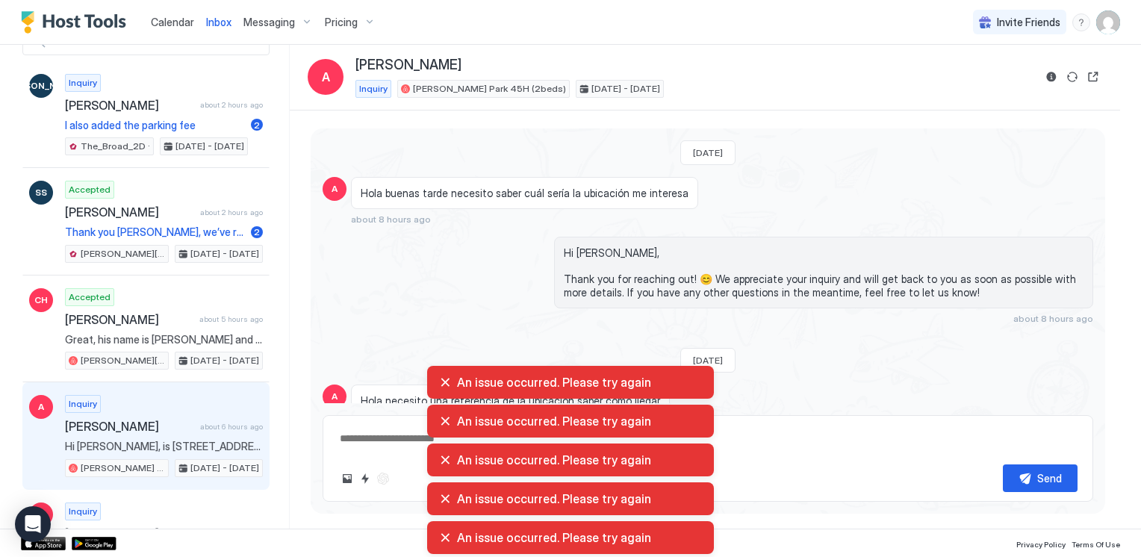
click at [167, 20] on span "Calendar" at bounding box center [172, 22] width 43 height 13
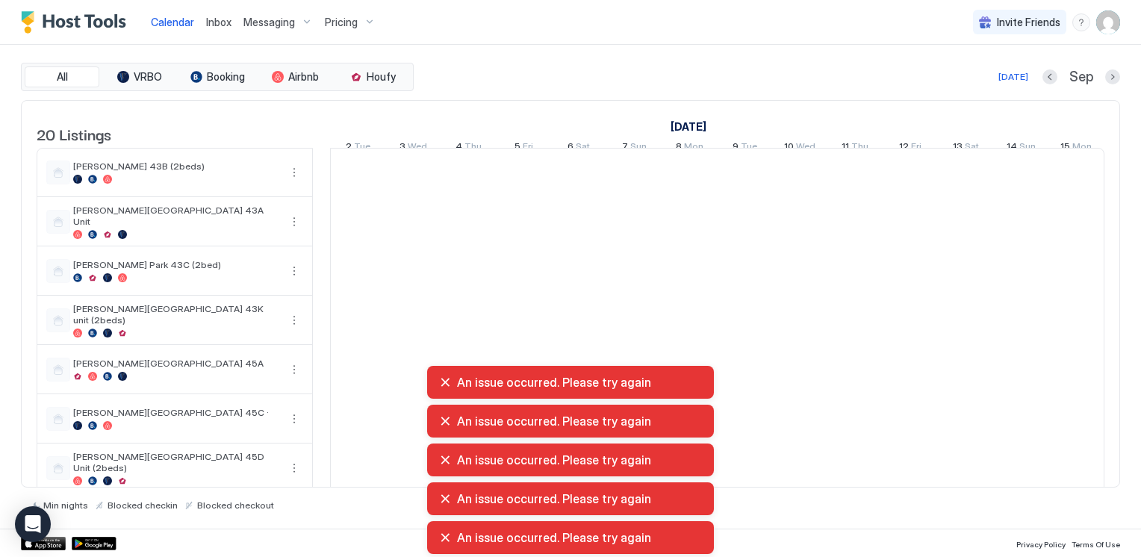
click at [570, 56] on div "All VRBO Booking Airbnb Houfy [DATE] [DATE] Listings [DATE] [DATE] 2 Tue 3 Wed …" at bounding box center [570, 287] width 1099 height 484
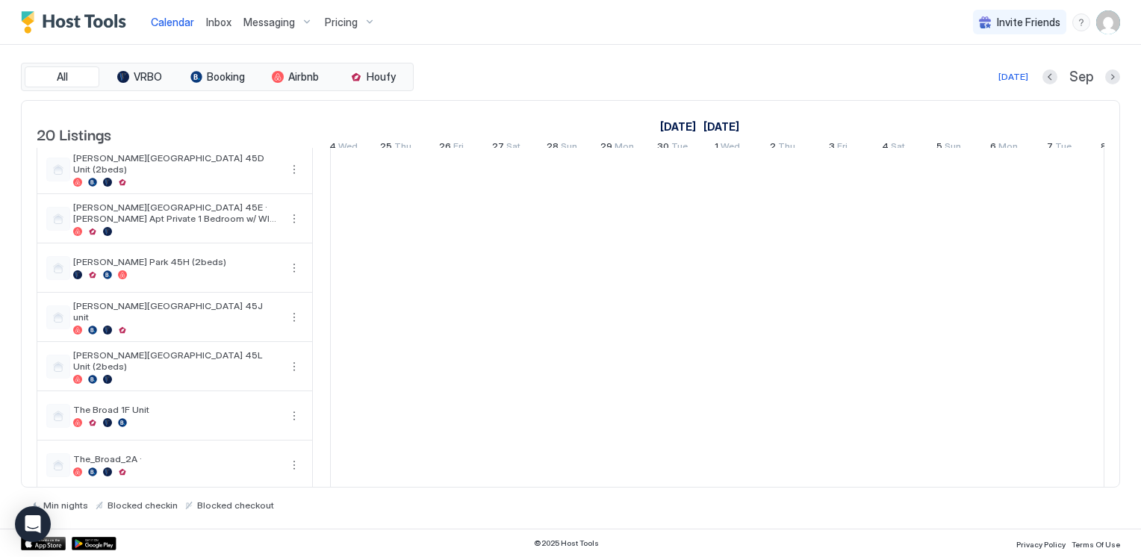
scroll to position [0, 1299]
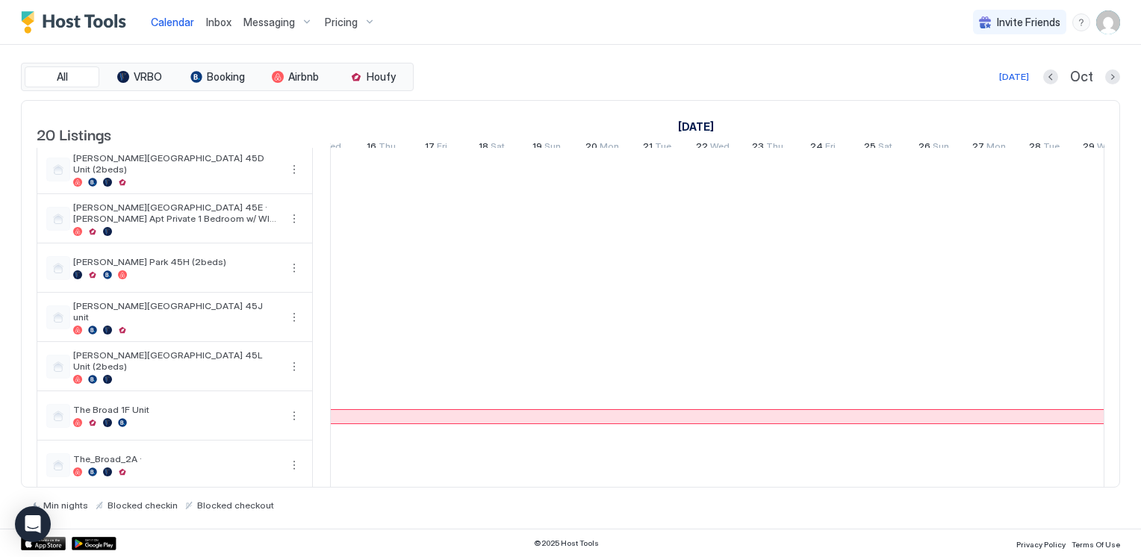
click at [681, 52] on div "All VRBO Booking Airbnb Houfy [DATE] [DATE] Listings [DATE] [DATE] [DATE] 12 Su…" at bounding box center [570, 287] width 1099 height 484
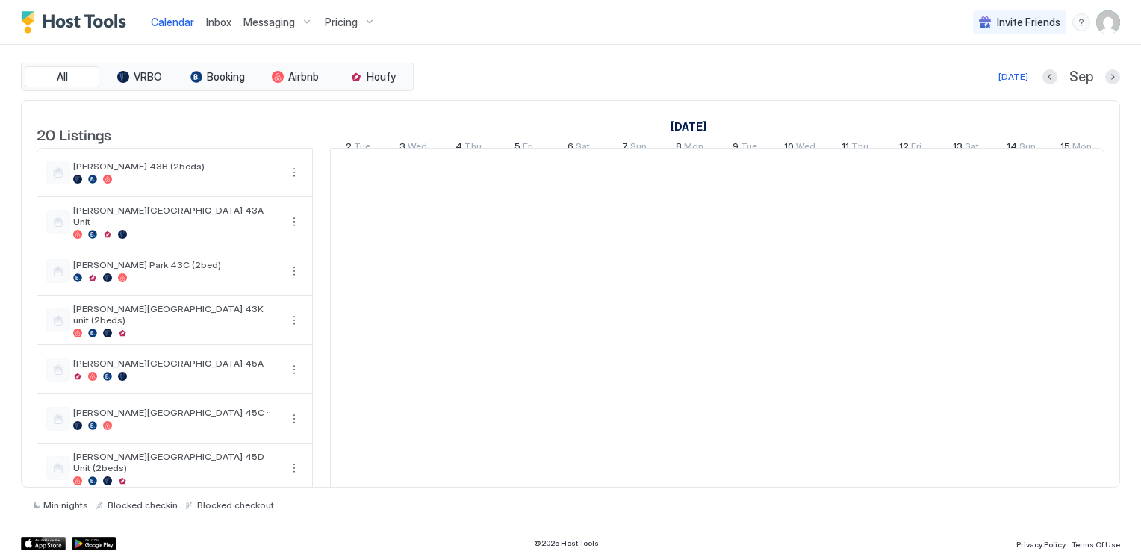
scroll to position [0, 829]
